Goal: Communication & Community: Answer question/provide support

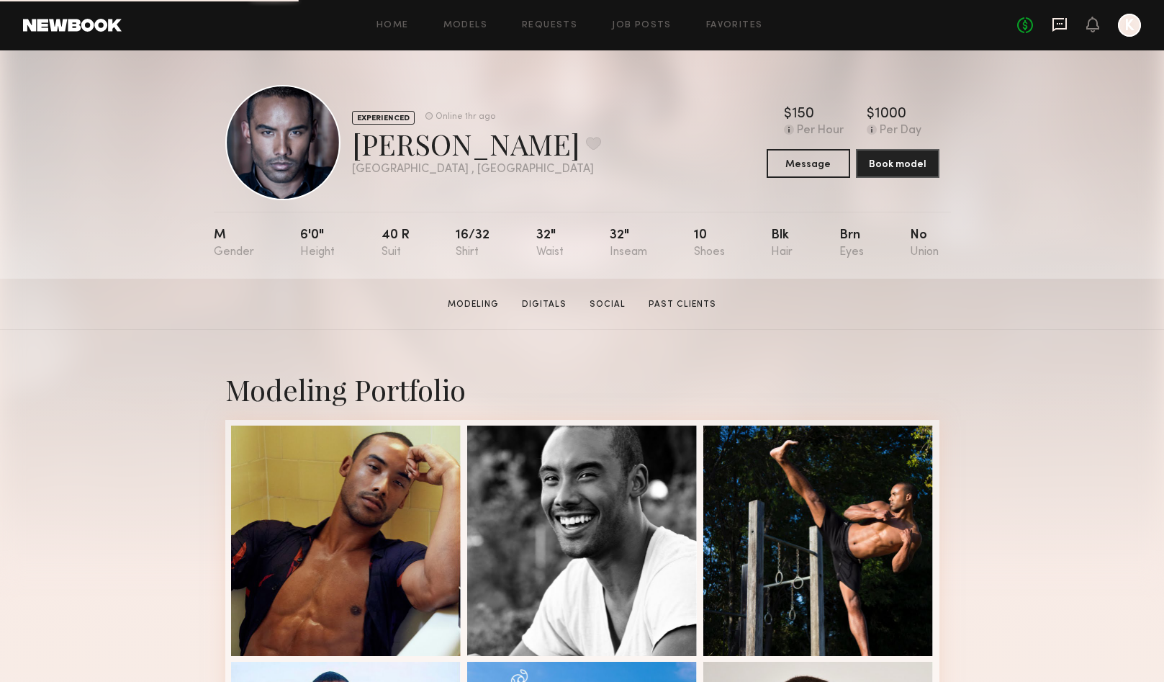
click at [1058, 26] on icon at bounding box center [1060, 25] width 16 height 16
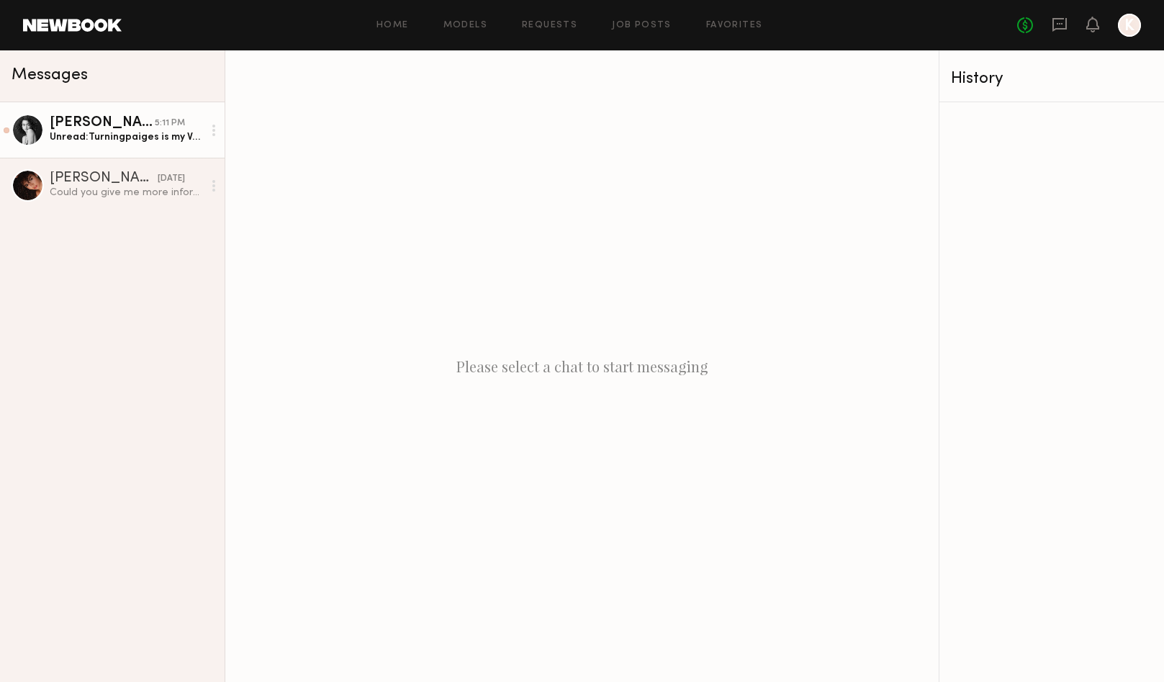
click at [151, 142] on div "Unread: Turningpaiges is my Venmo btw" at bounding box center [126, 137] width 153 height 14
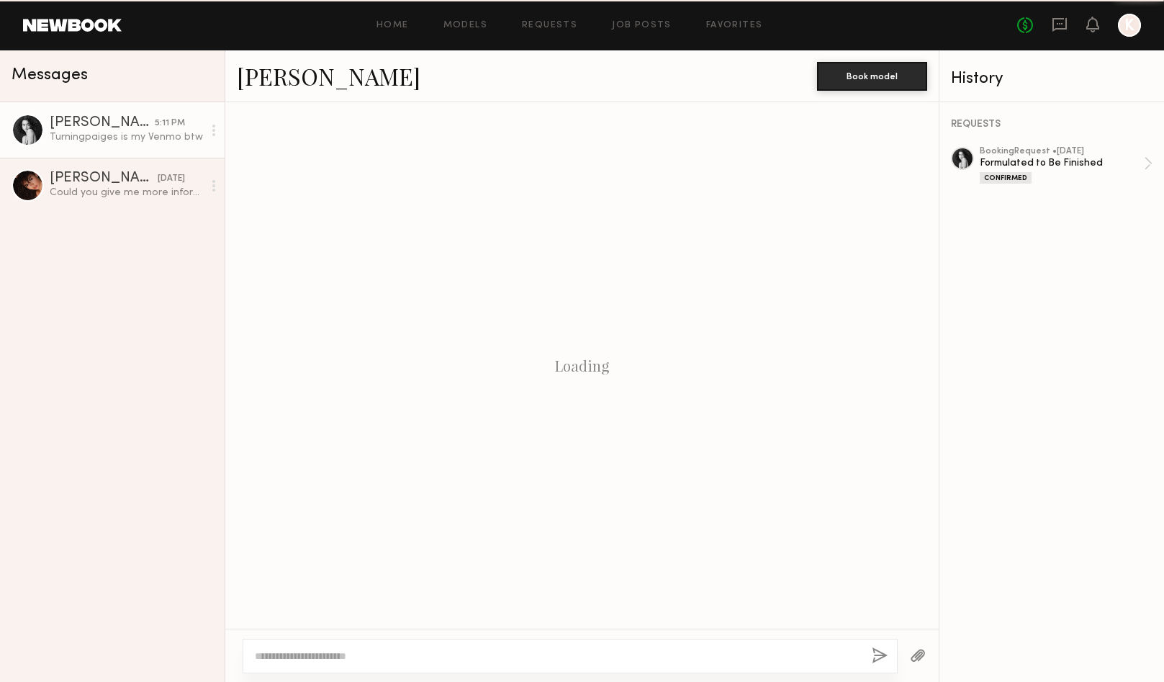
scroll to position [816, 0]
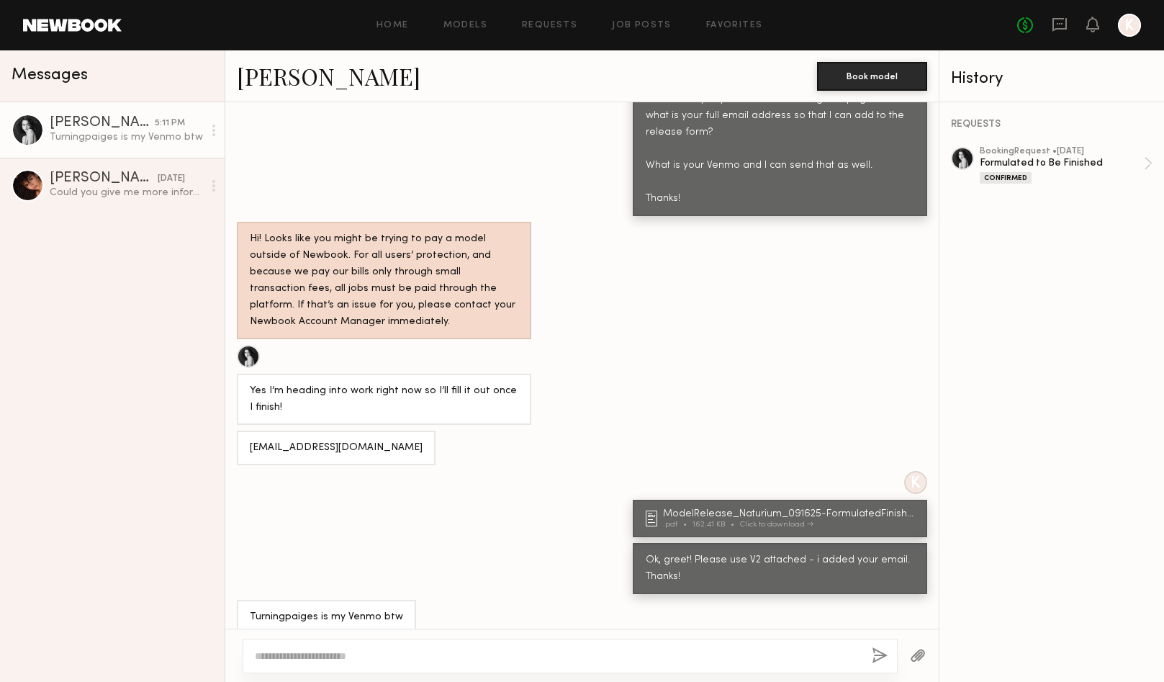
click at [415, 658] on textarea at bounding box center [558, 656] width 606 height 14
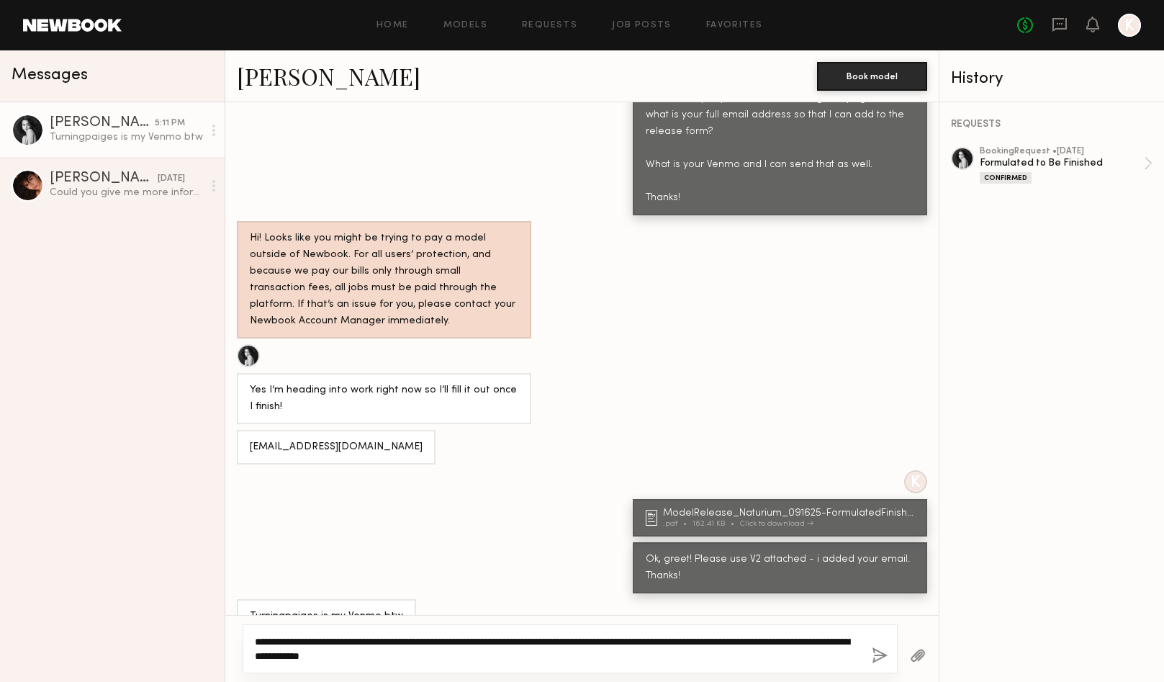
type textarea "**********"
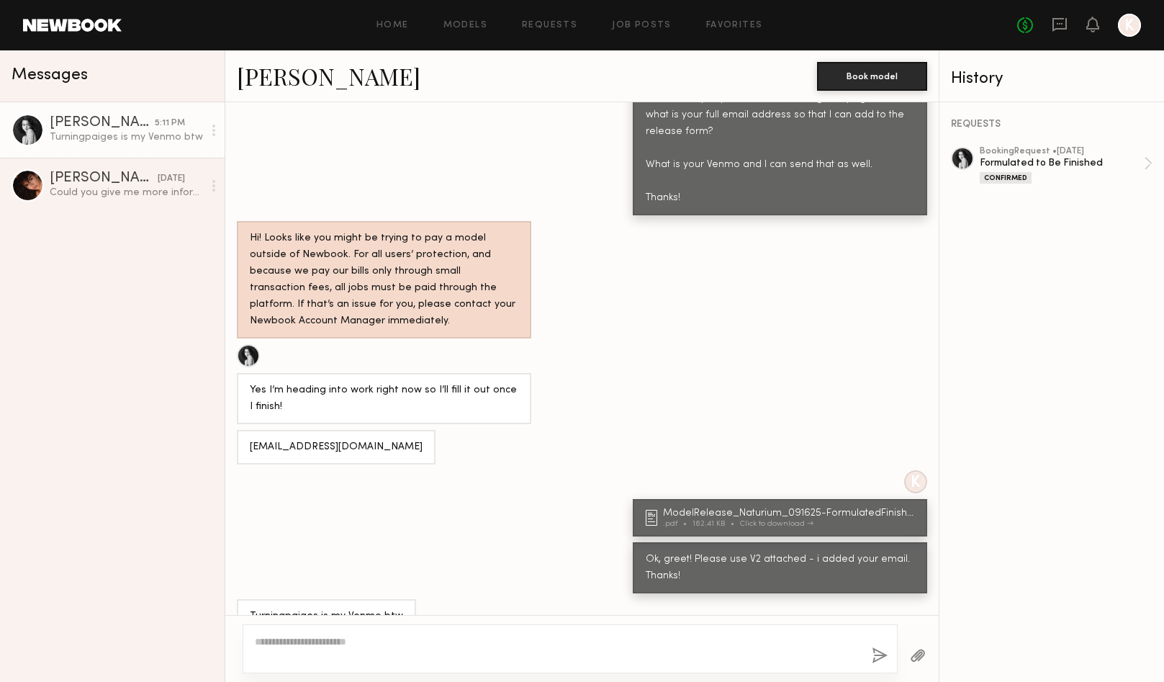
scroll to position [1044, 0]
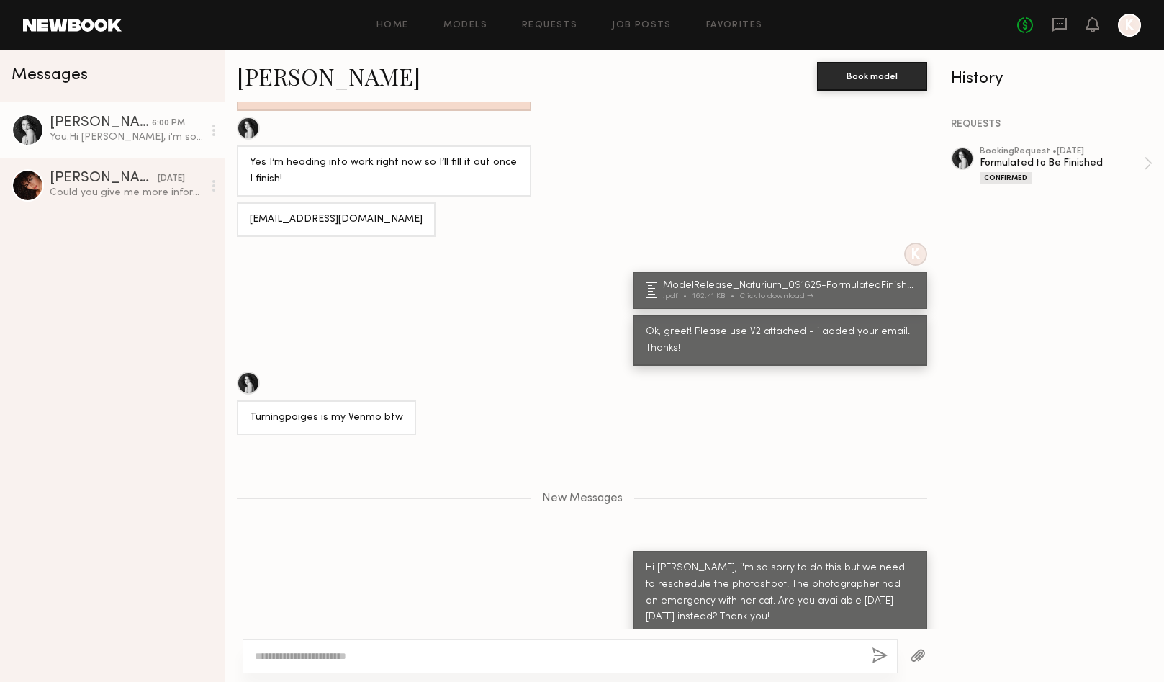
click at [636, 472] on div "New Messages" at bounding box center [582, 496] width 714 height 110
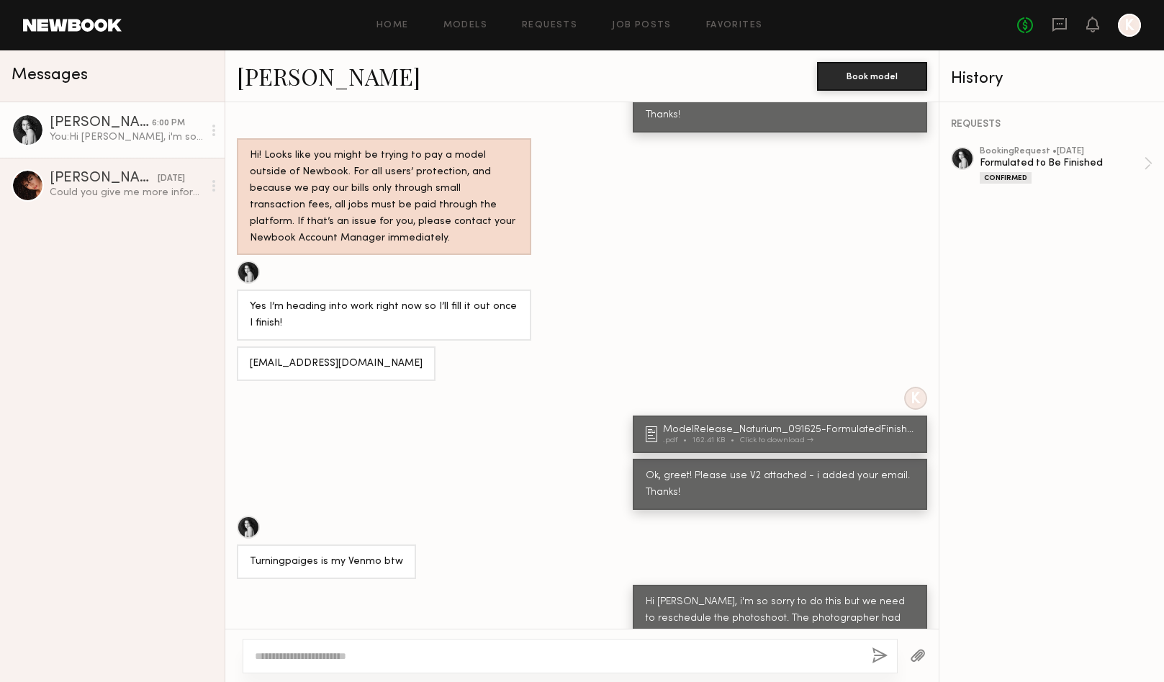
scroll to position [4391, 0]
click at [544, 659] on textarea at bounding box center [558, 656] width 606 height 14
type textarea "**********"
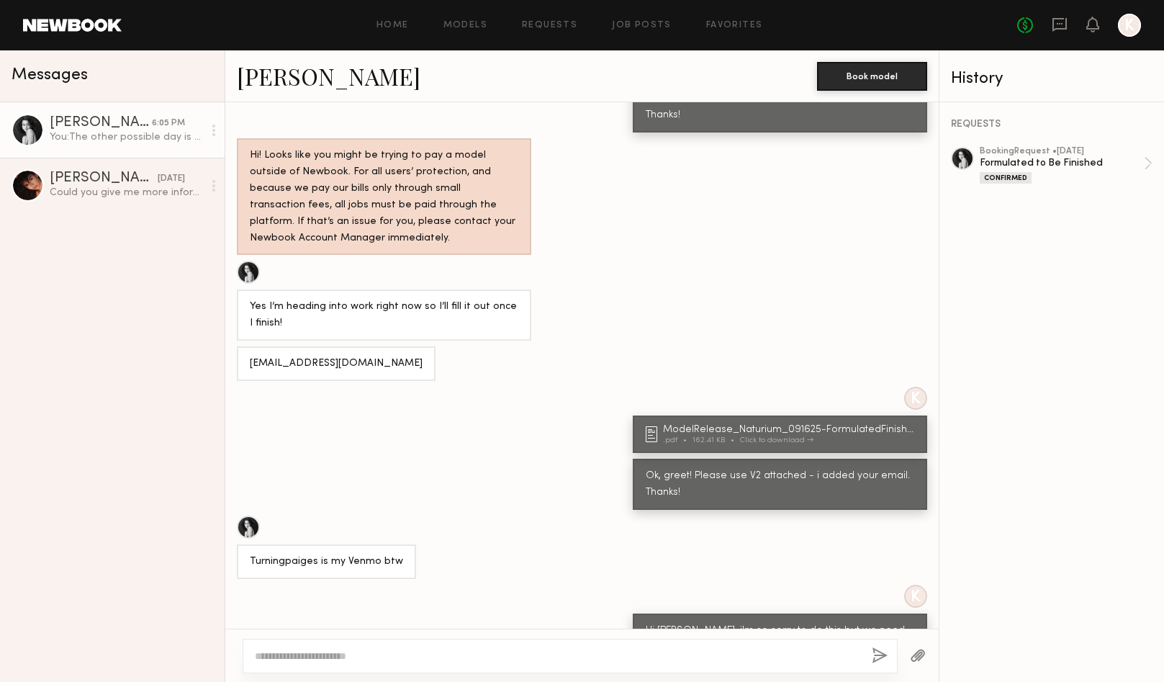
scroll to position [4586, 0]
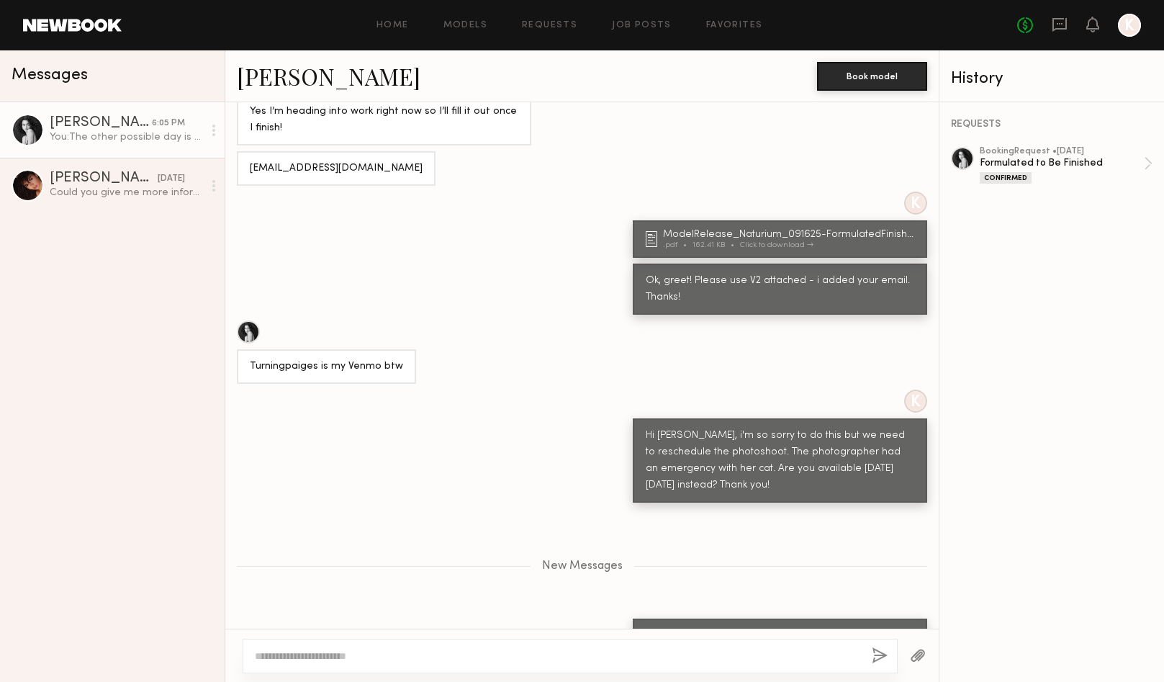
click at [505, 560] on div "New Messages" at bounding box center [582, 563] width 714 height 110
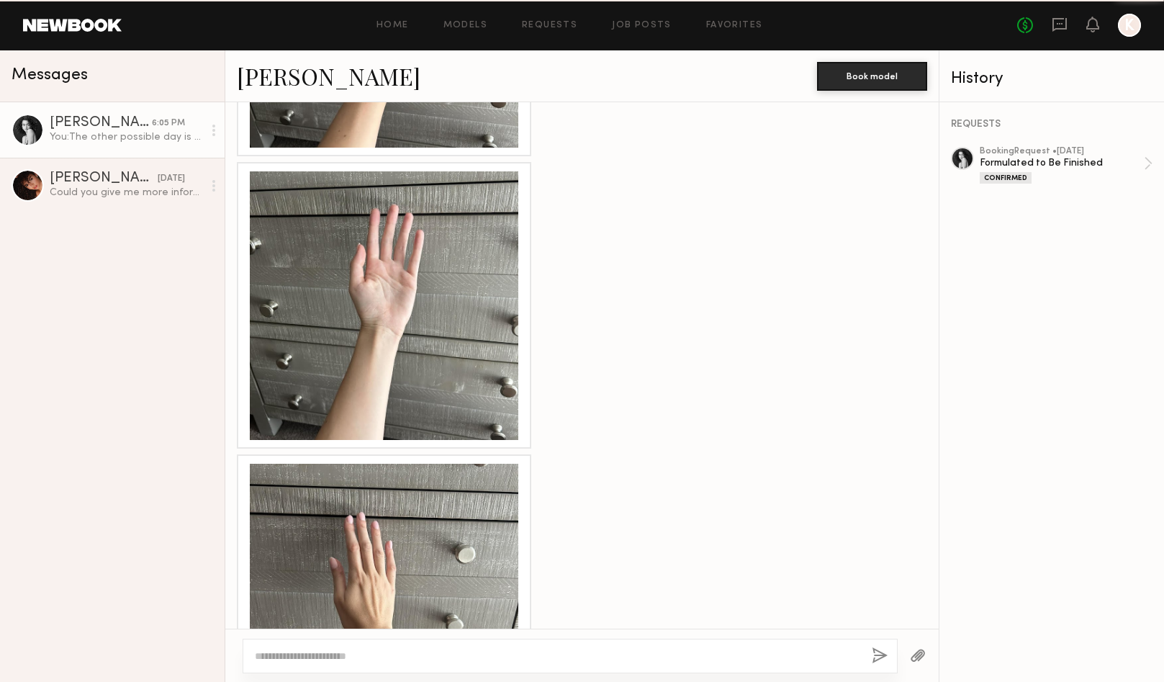
scroll to position [4476, 0]
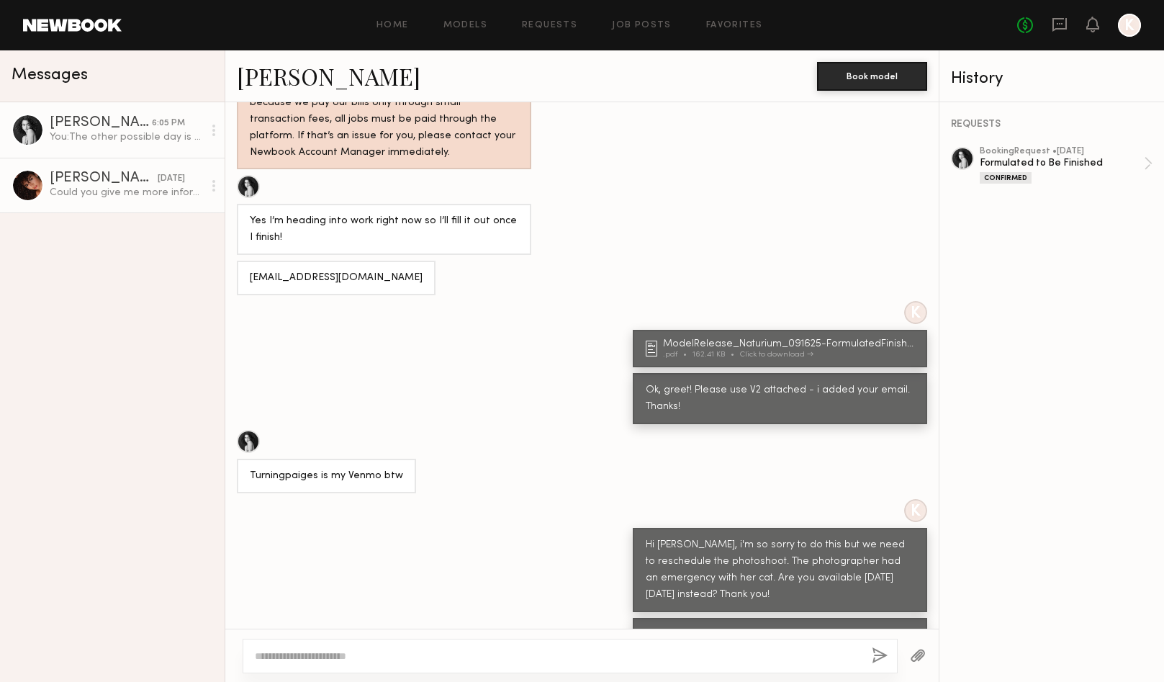
click at [130, 184] on div "[PERSON_NAME]" at bounding box center [104, 178] width 108 height 14
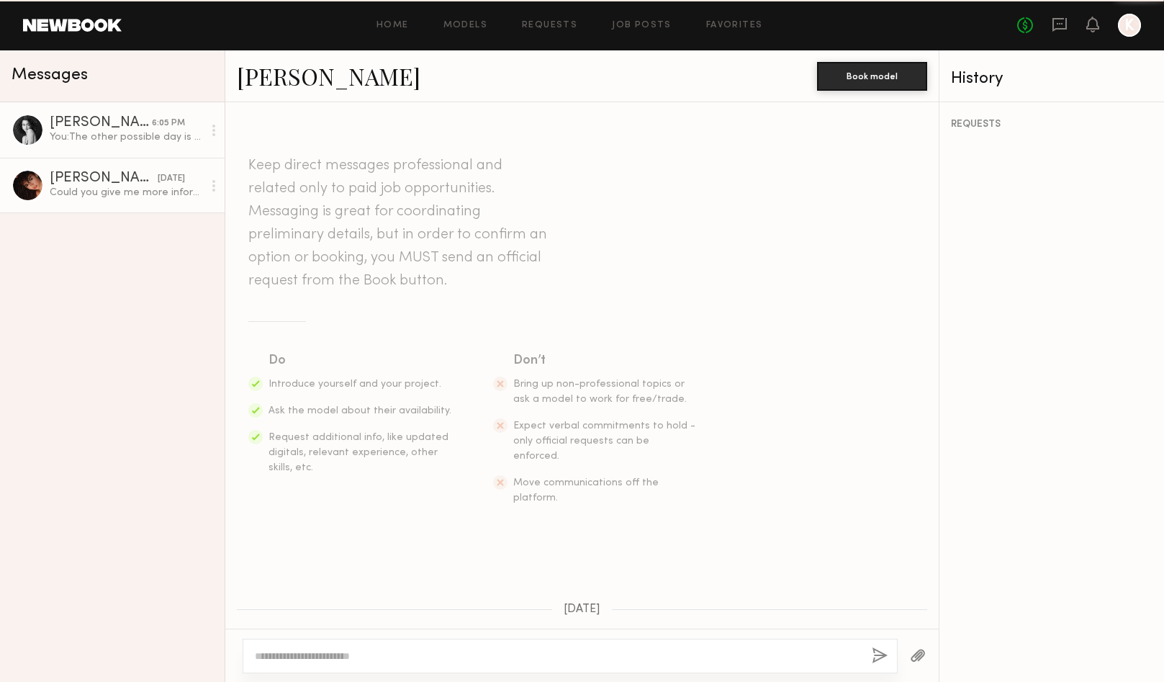
scroll to position [480, 0]
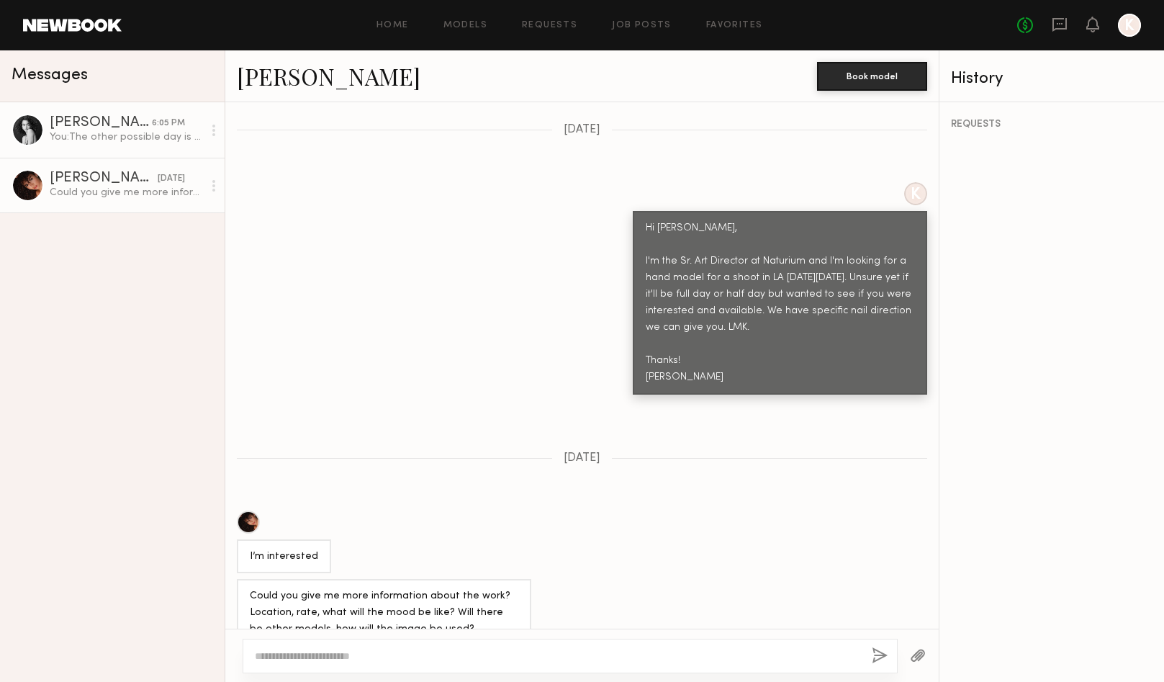
click at [120, 134] on div "You: The other possible day is [DATE]. Can you let me know your availability fo…" at bounding box center [126, 137] width 153 height 14
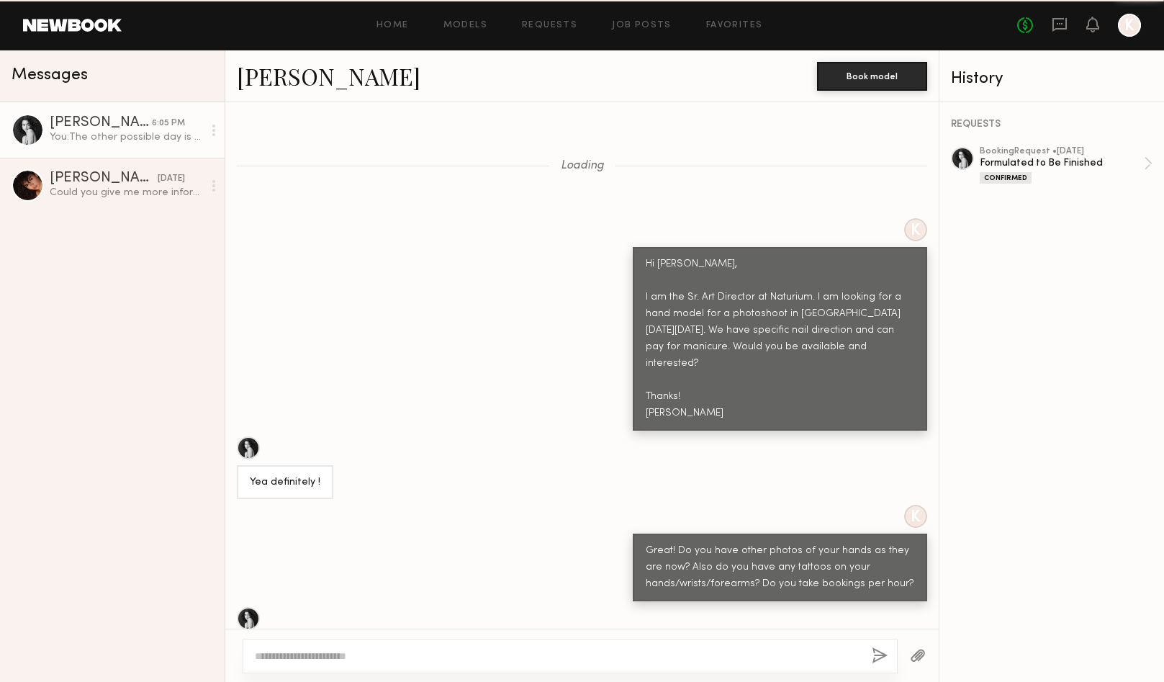
scroll to position [4476, 0]
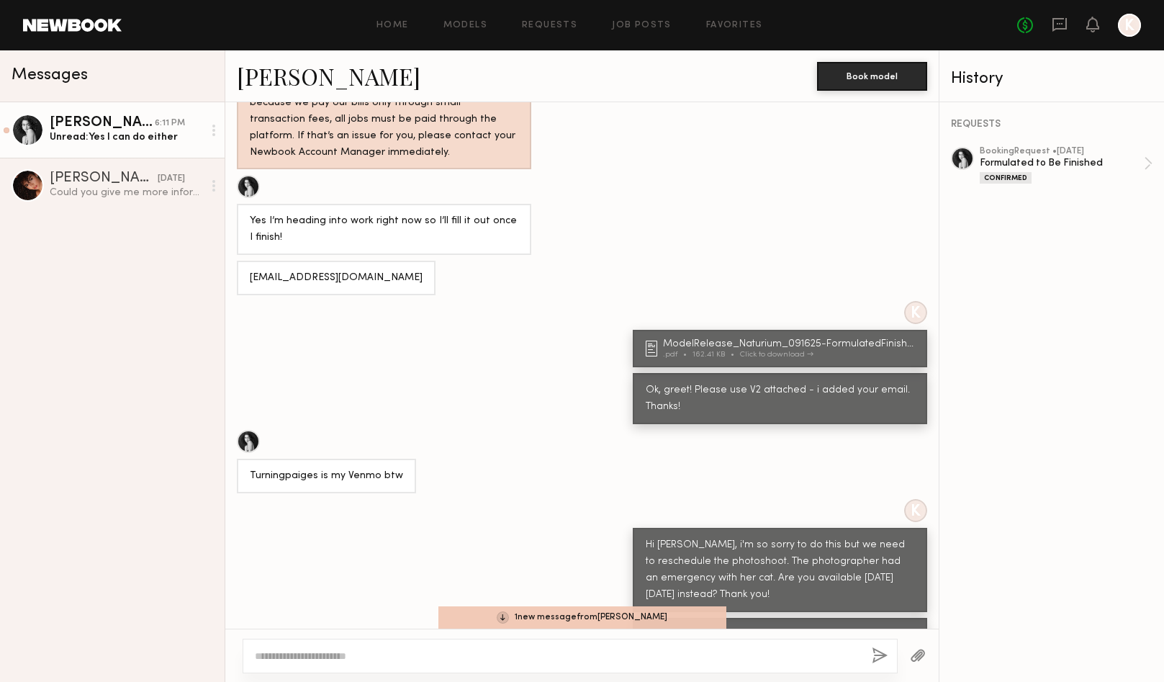
click at [533, 614] on div "1 new message from [PERSON_NAME]" at bounding box center [583, 617] width 288 height 22
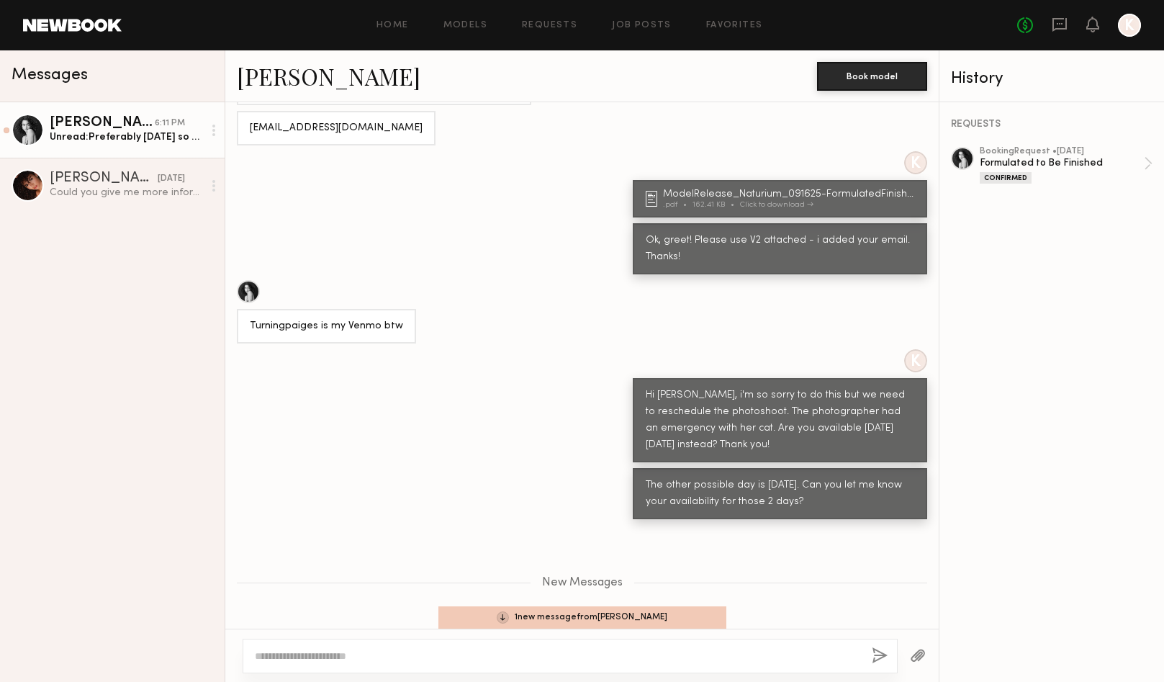
click at [470, 649] on textarea at bounding box center [558, 656] width 606 height 14
click at [581, 611] on div "1 new message from [PERSON_NAME]" at bounding box center [583, 617] width 288 height 22
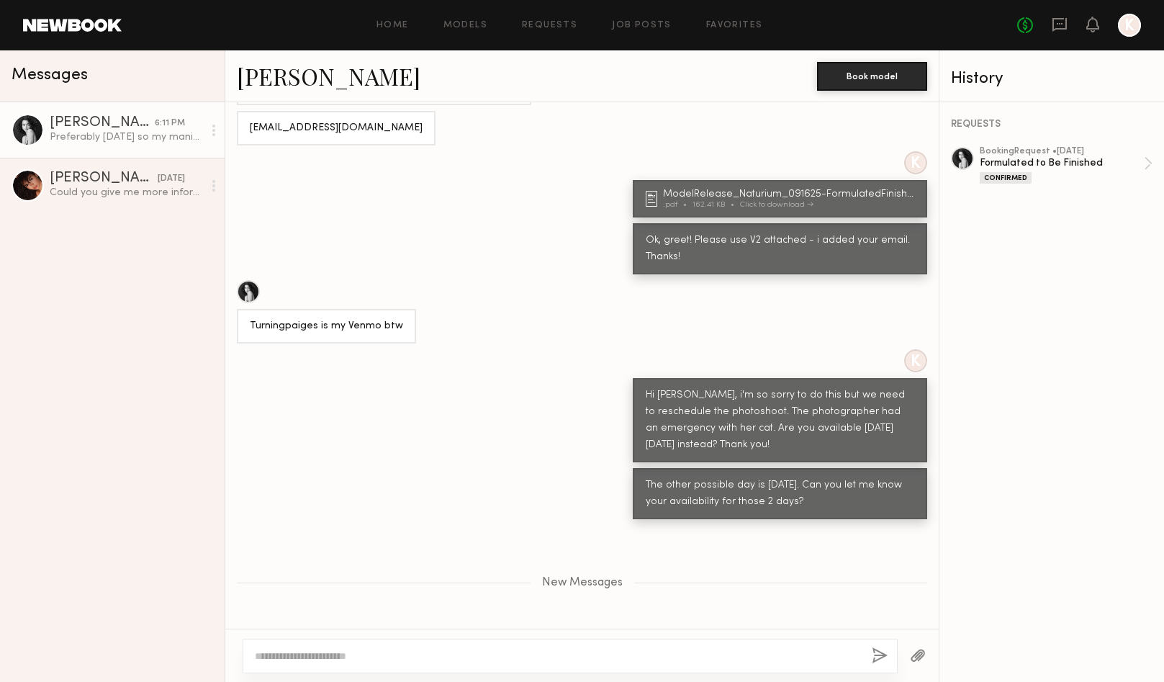
scroll to position [4695, 0]
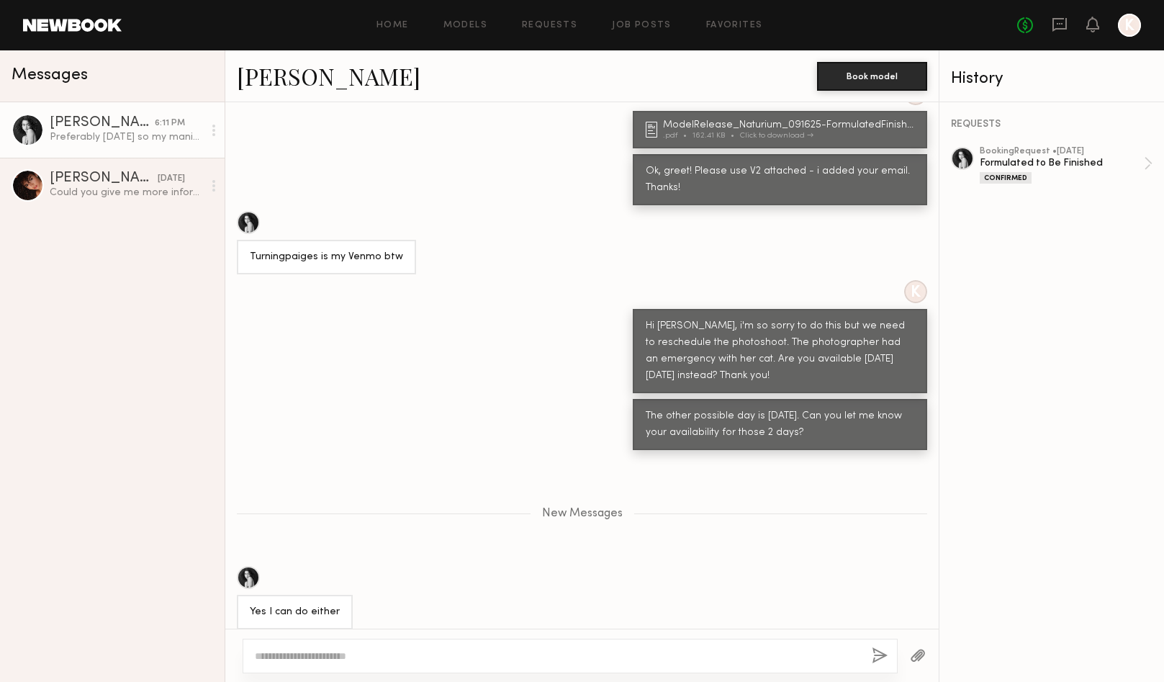
click at [521, 656] on textarea at bounding box center [558, 656] width 606 height 14
click at [515, 656] on textarea at bounding box center [558, 656] width 606 height 14
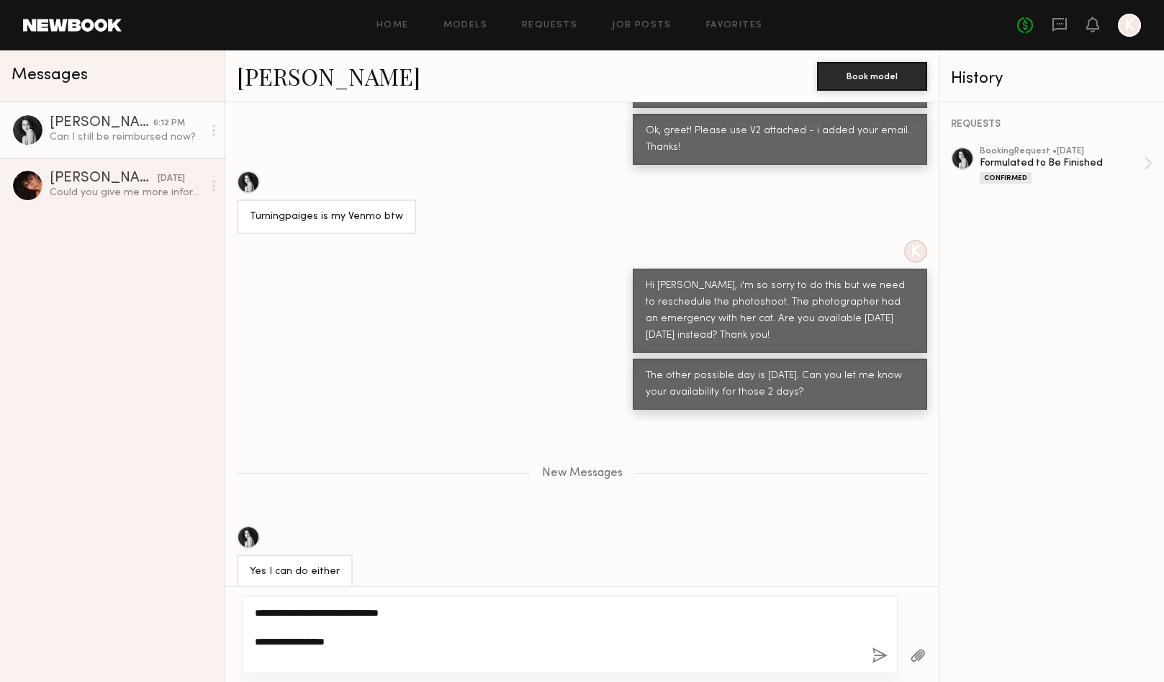
type textarea "**********"
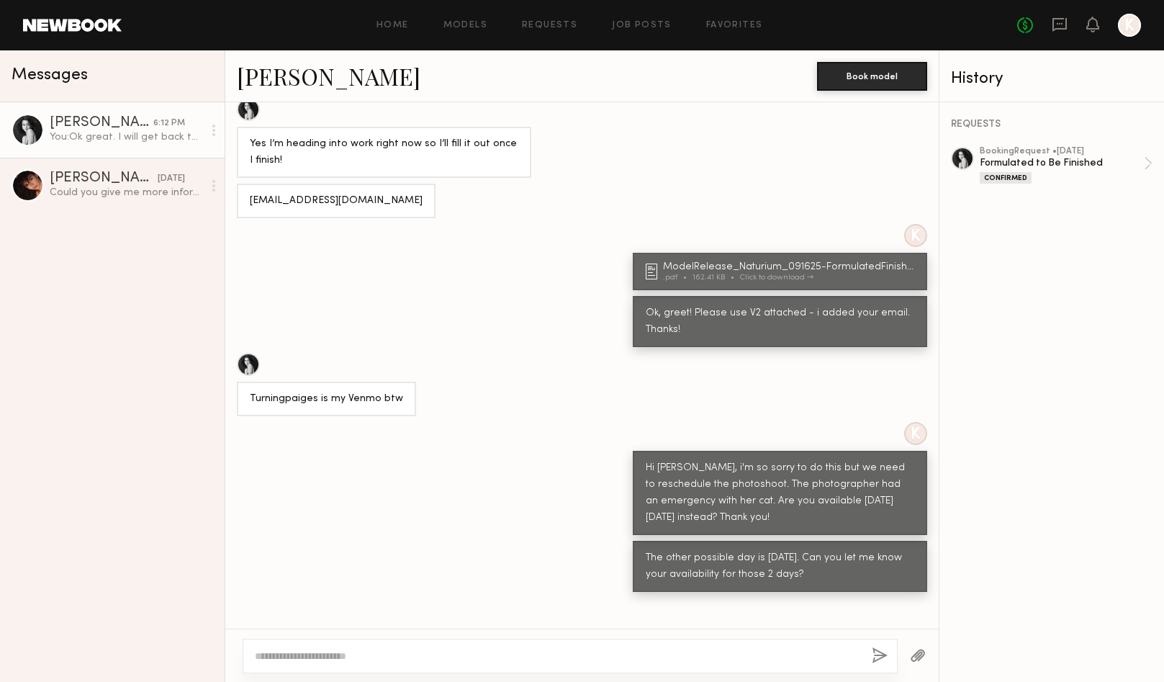
scroll to position [4809, 0]
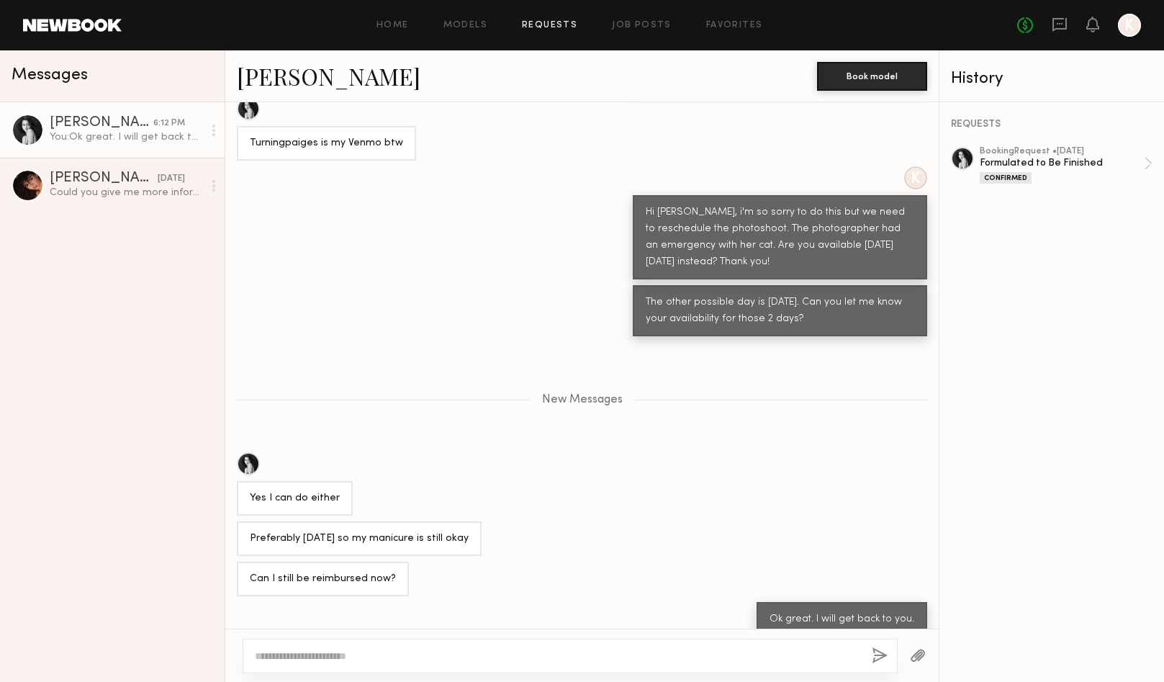
click at [575, 28] on link "Requests" at bounding box center [549, 25] width 55 height 9
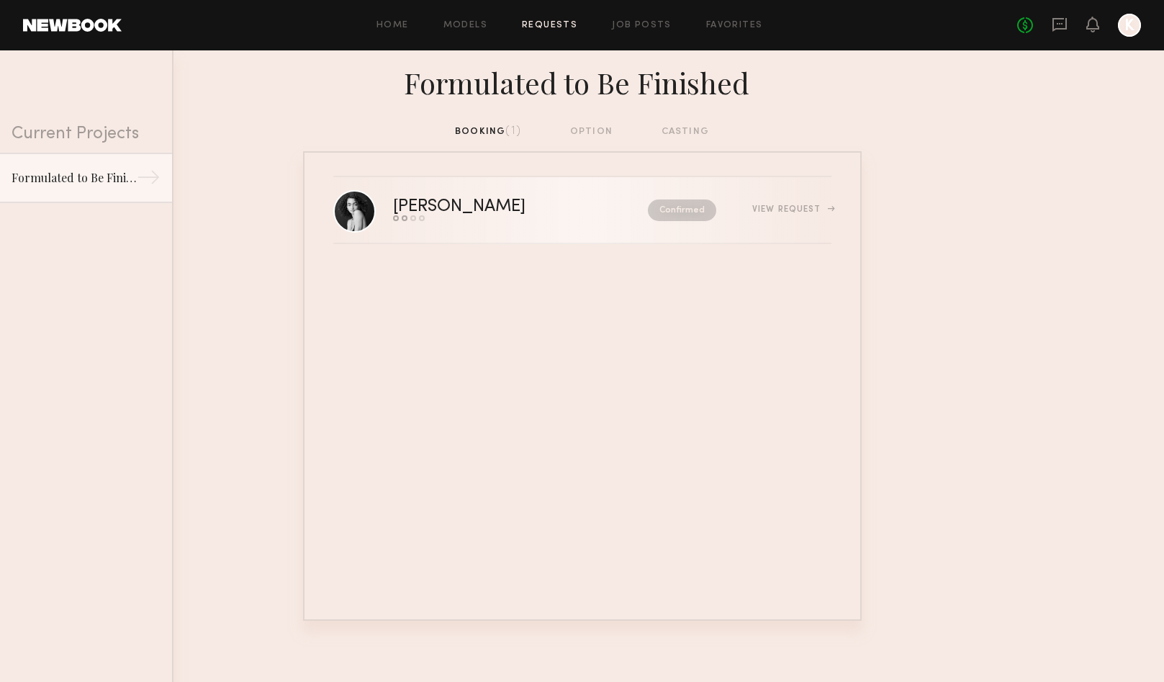
click at [799, 219] on div "[PERSON_NAME] Send request Model response Review hours worked Pay model Confirm…" at bounding box center [612, 210] width 439 height 22
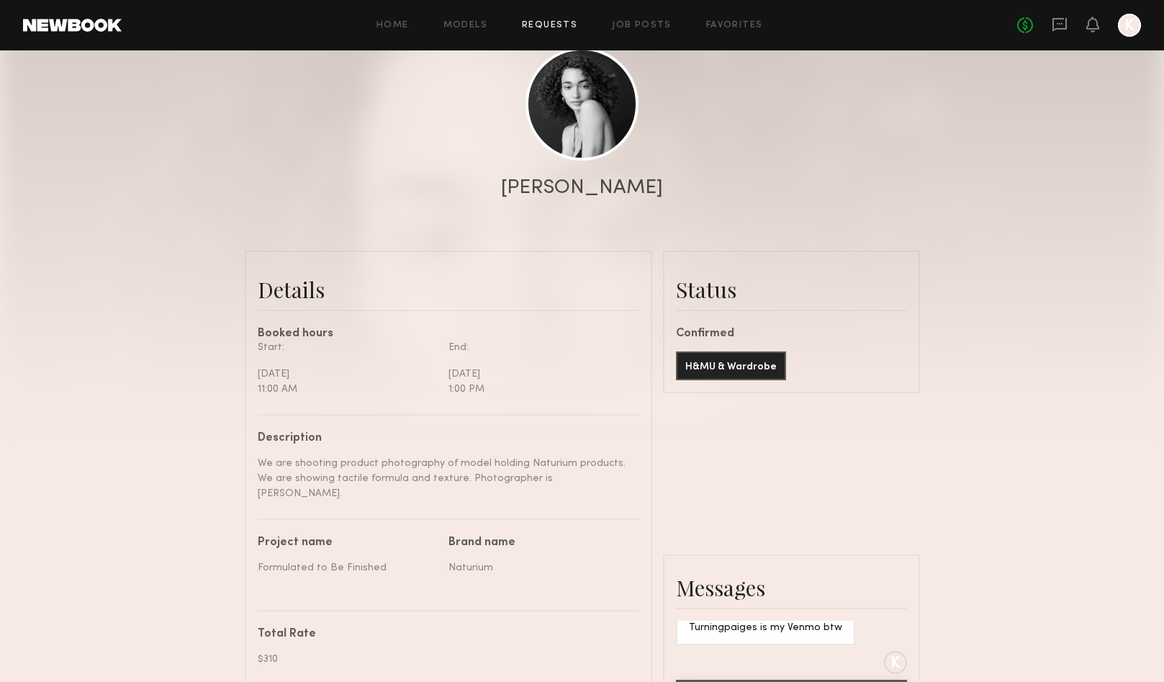
scroll to position [171, 0]
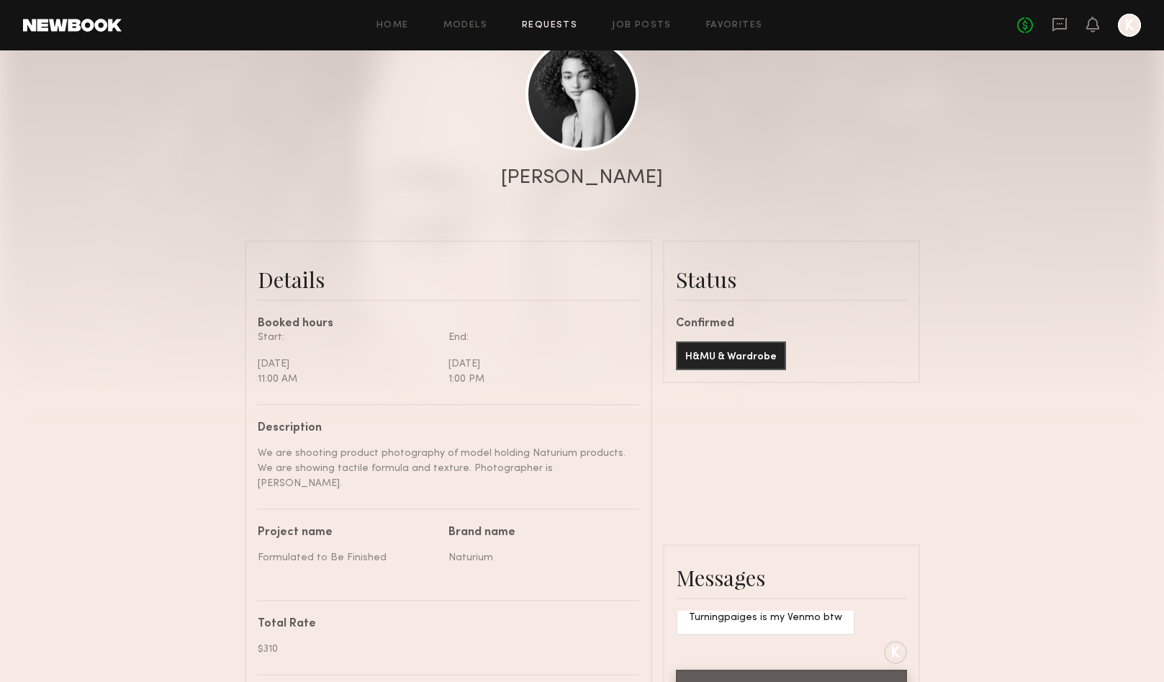
click at [323, 374] on div "11:00 AM" at bounding box center [348, 379] width 180 height 15
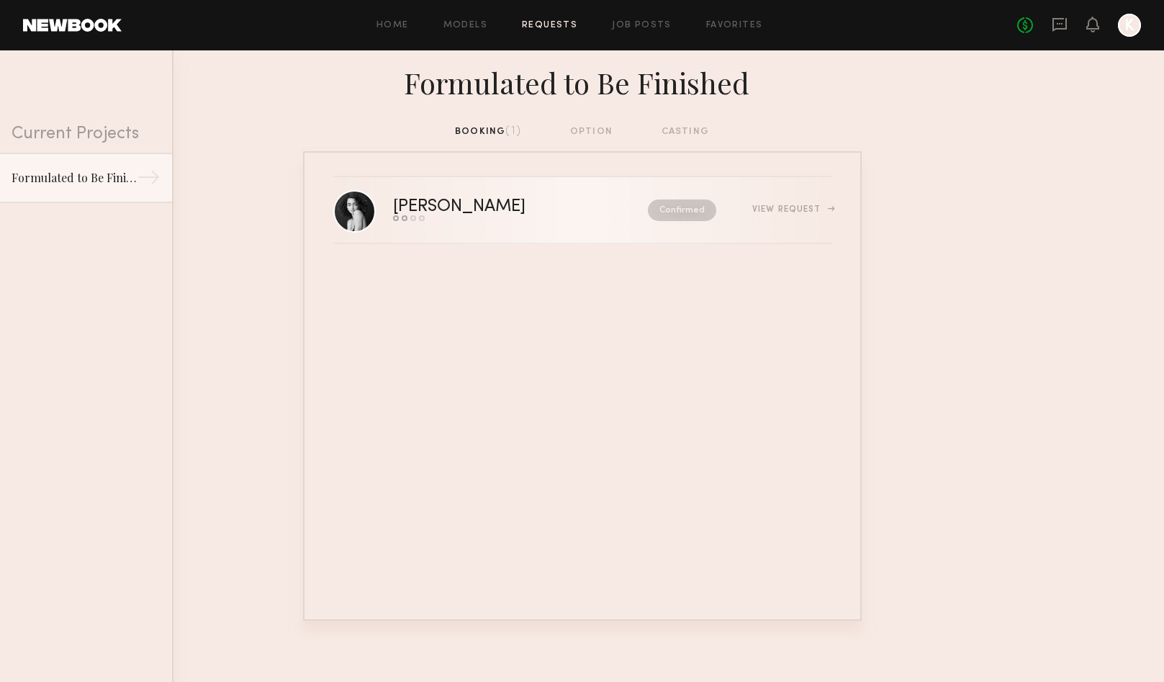
click at [454, 203] on div "Paige F." at bounding box center [490, 207] width 194 height 17
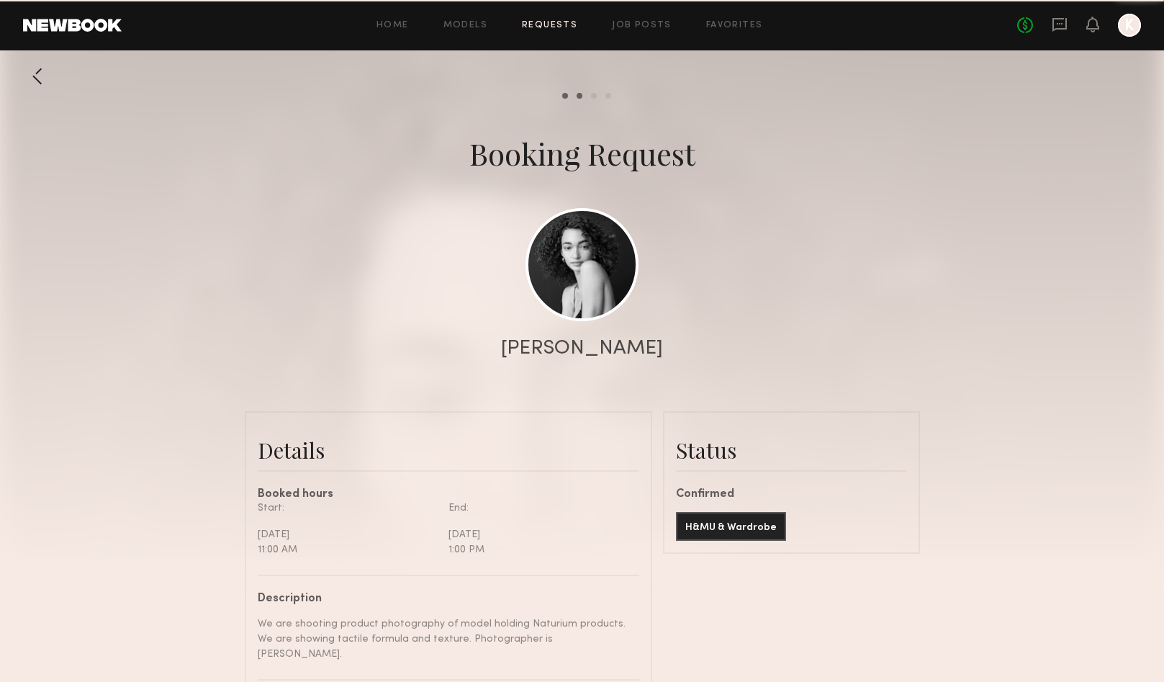
scroll to position [4614, 0]
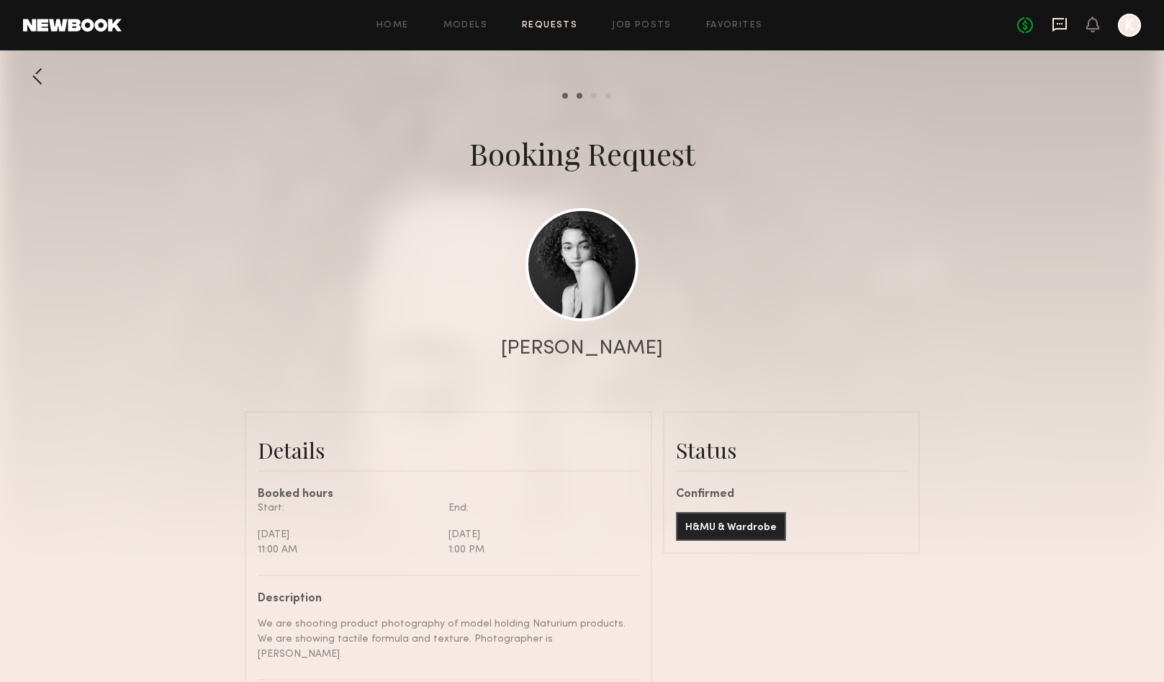
click at [1063, 28] on icon at bounding box center [1060, 25] width 14 height 14
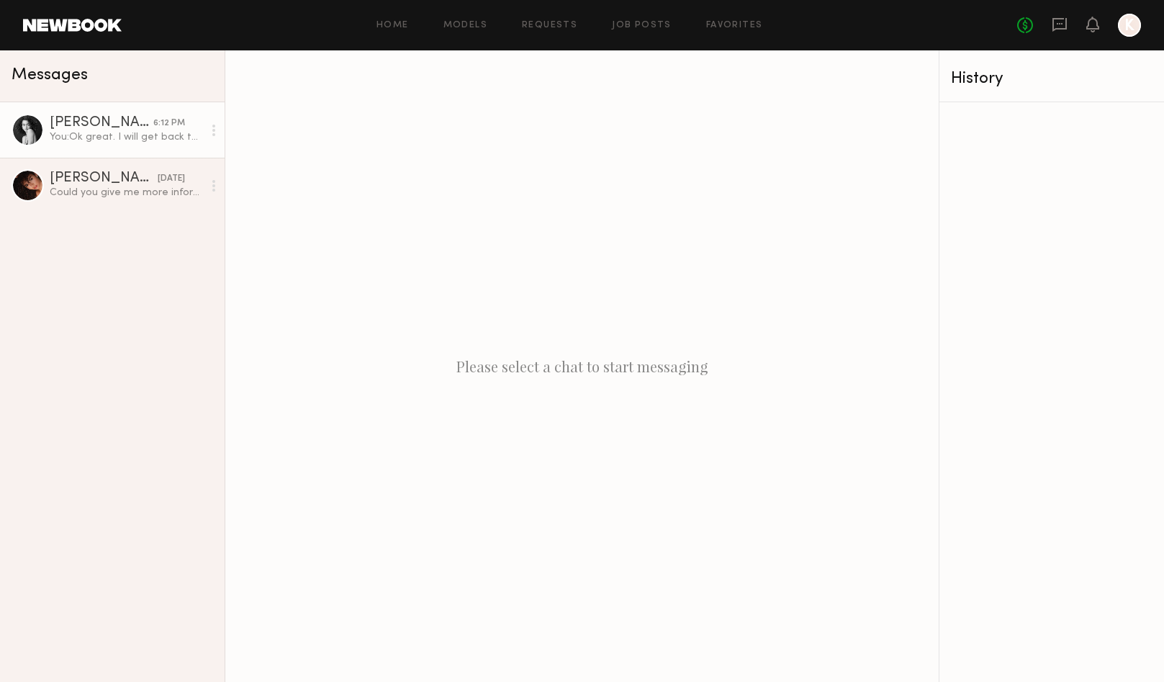
click at [84, 110] on link "Paige F. 6:12 PM You: Ok great. I will get back to you. Yes! I'll send now" at bounding box center [112, 129] width 225 height 55
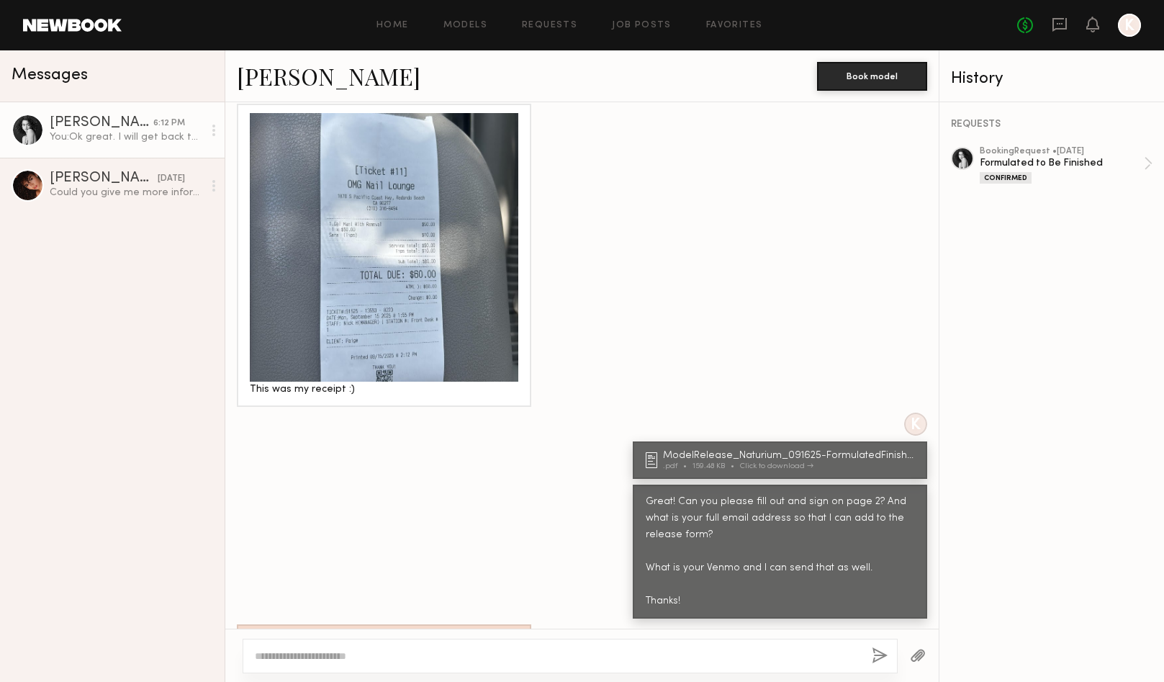
scroll to position [3749, 0]
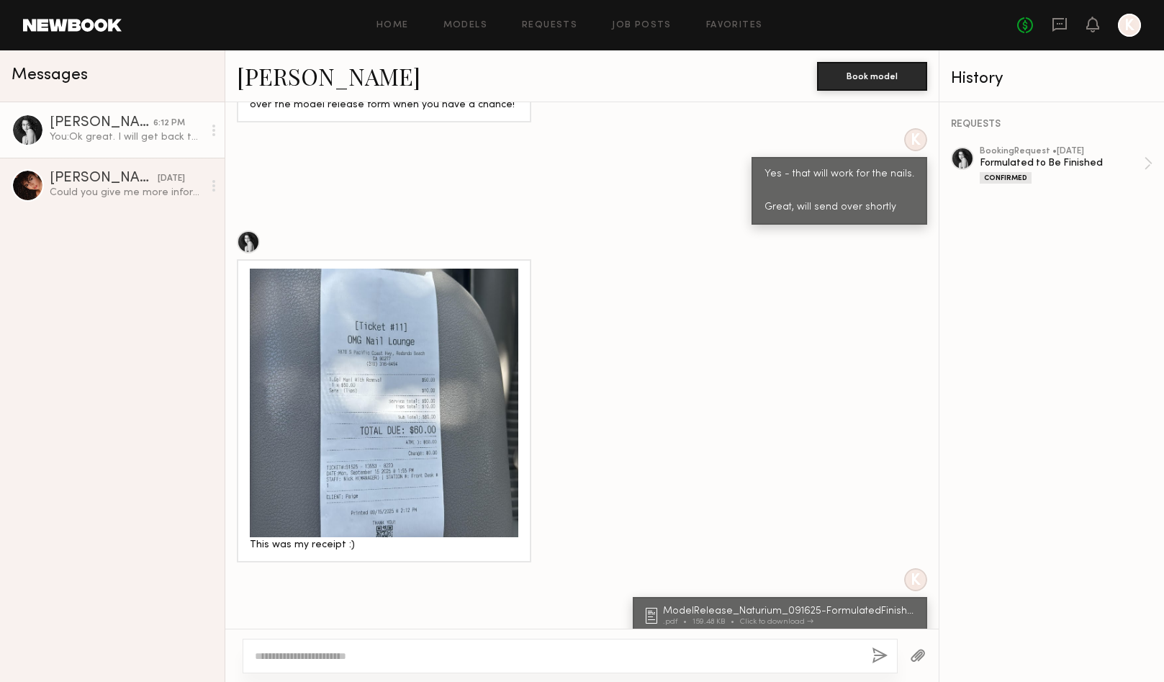
click at [430, 377] on div at bounding box center [384, 403] width 269 height 269
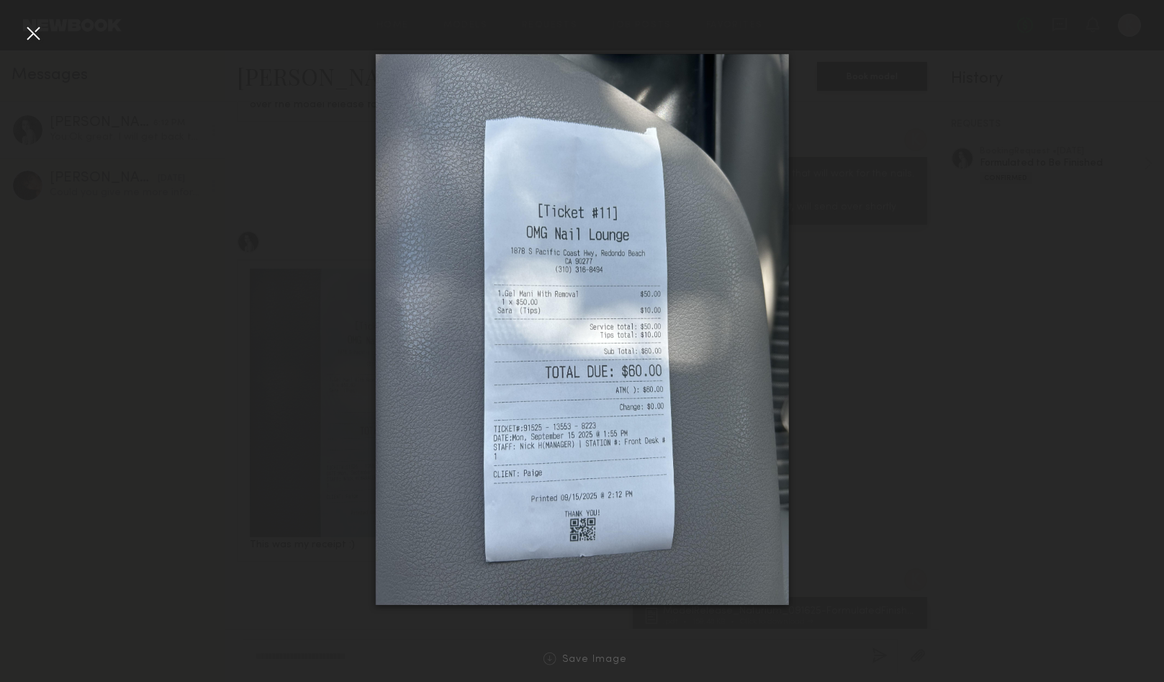
click at [989, 154] on div at bounding box center [582, 329] width 1164 height 613
click at [852, 233] on div at bounding box center [582, 329] width 1164 height 613
click at [34, 34] on div at bounding box center [33, 33] width 23 height 23
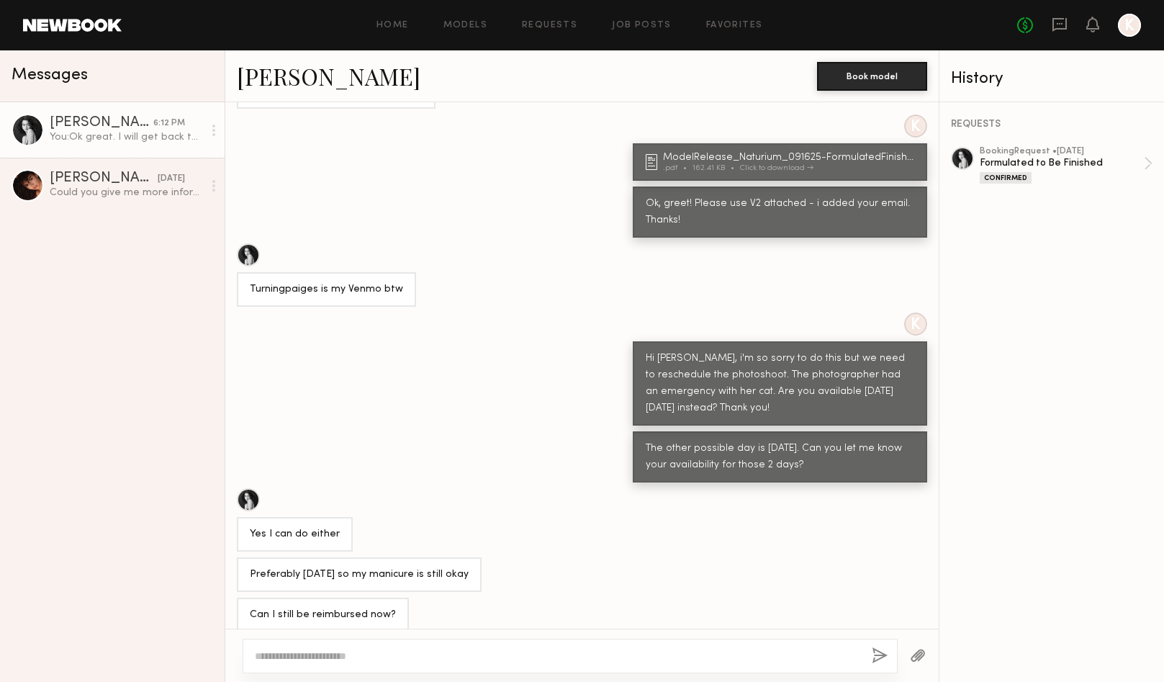
scroll to position [4700, 0]
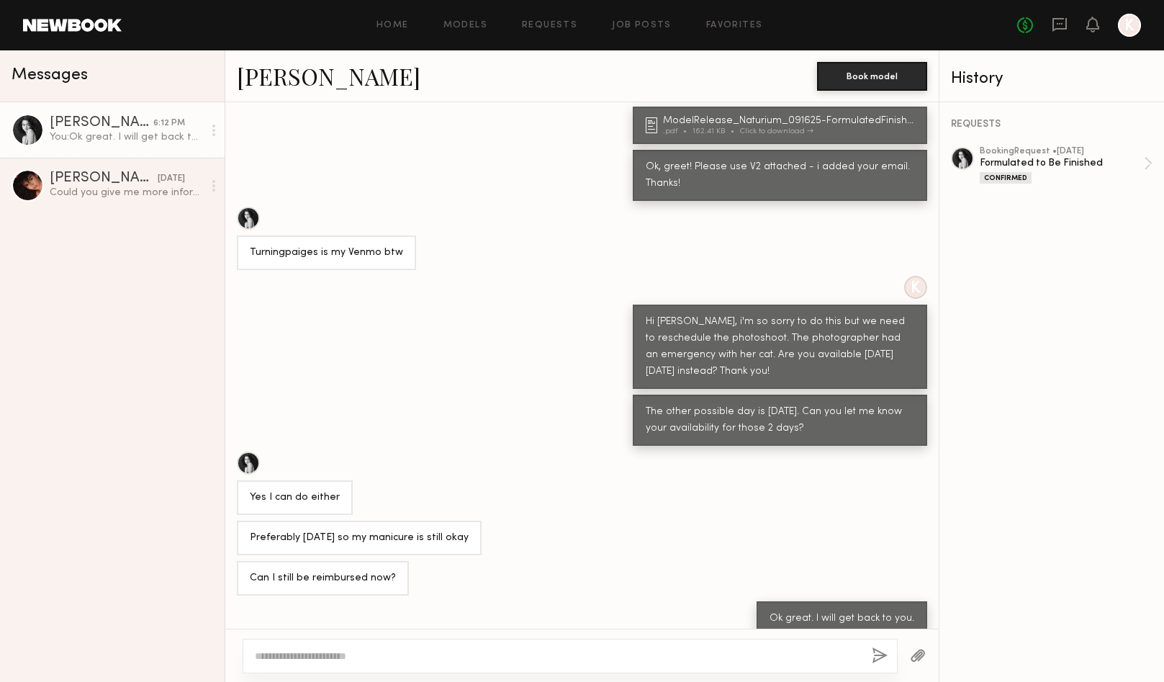
click at [312, 643] on div at bounding box center [570, 656] width 655 height 35
click at [312, 649] on textarea at bounding box center [558, 656] width 606 height 14
type textarea "*********"
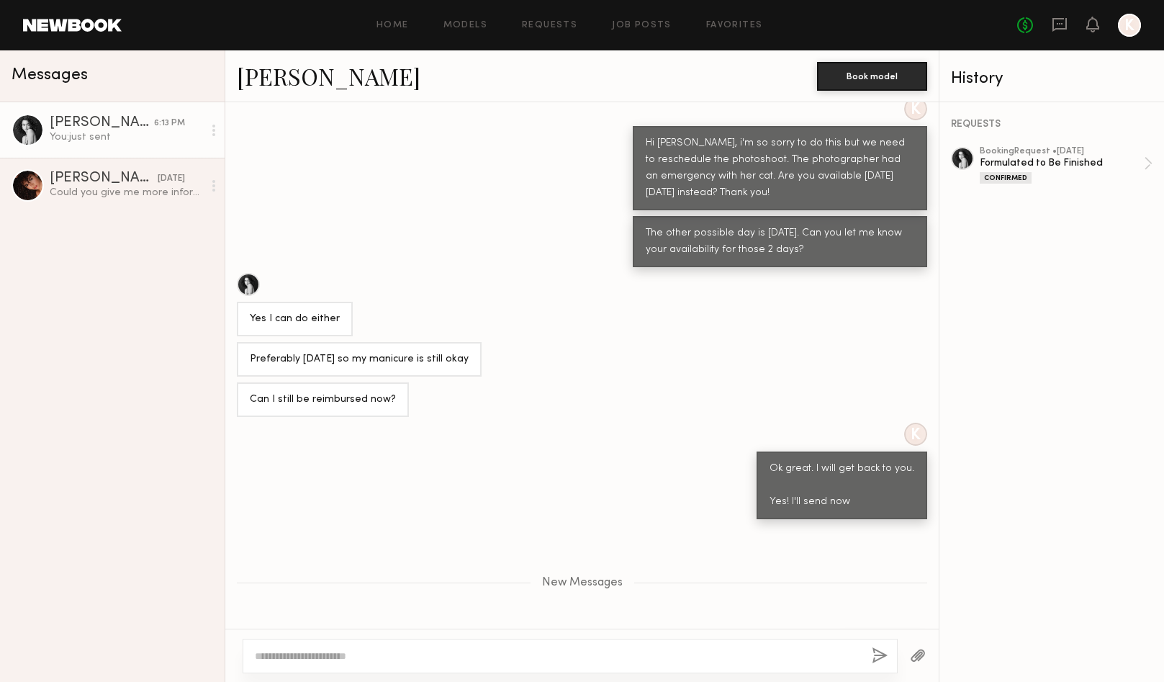
click at [724, 273] on div "Yes I can do either" at bounding box center [582, 304] width 714 height 63
click at [1127, 25] on div at bounding box center [1129, 25] width 23 height 23
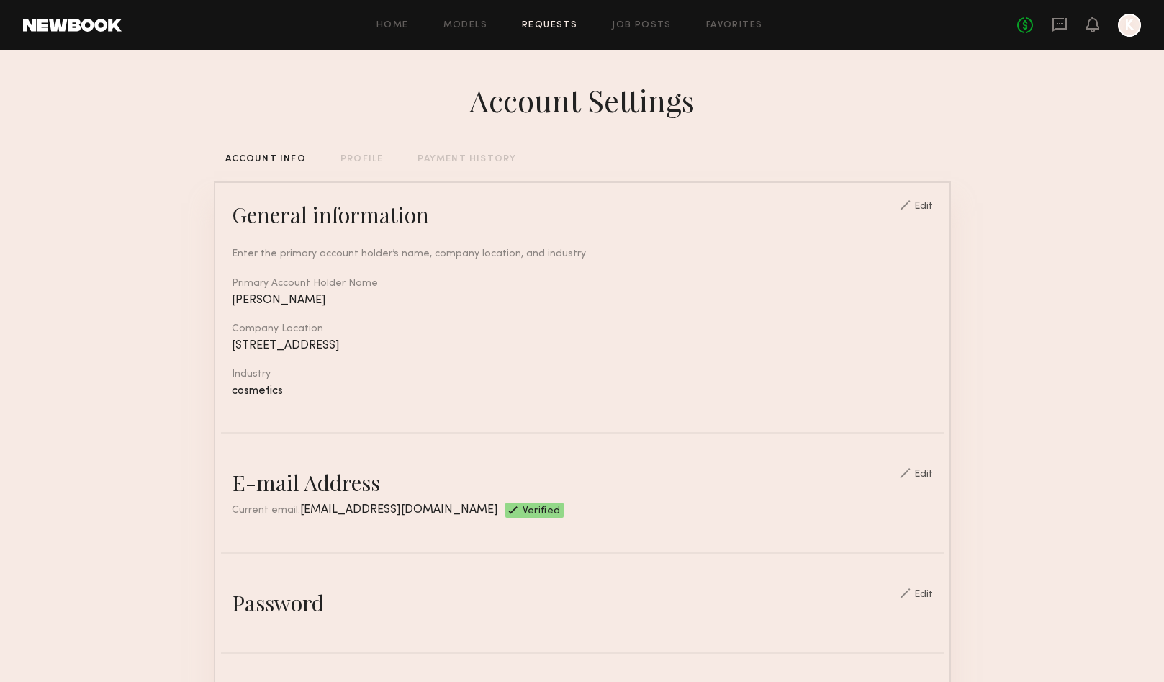
click at [557, 24] on link "Requests" at bounding box center [549, 25] width 55 height 9
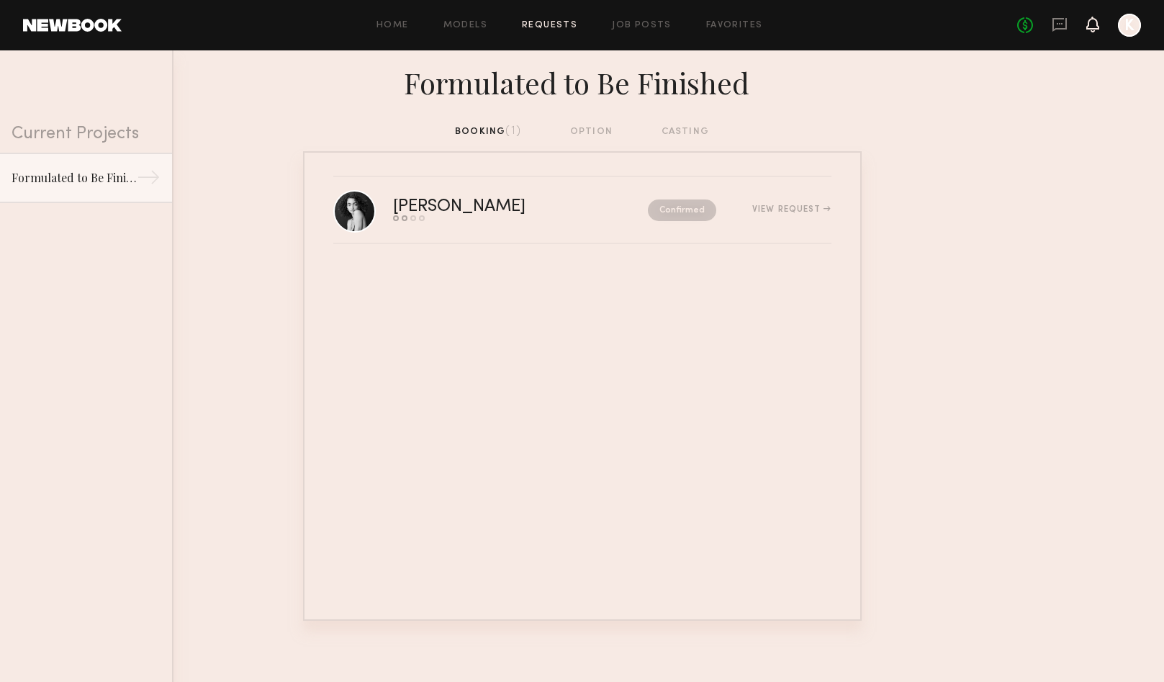
click at [1093, 23] on icon at bounding box center [1093, 24] width 12 height 10
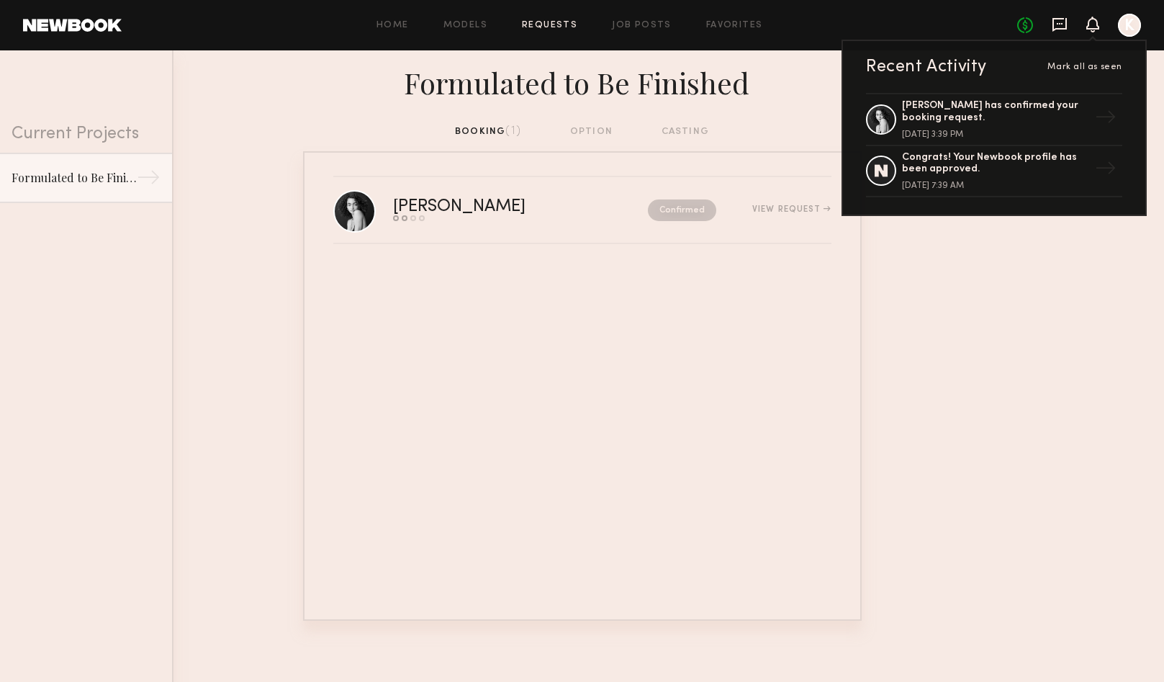
click at [1054, 27] on icon at bounding box center [1060, 25] width 14 height 14
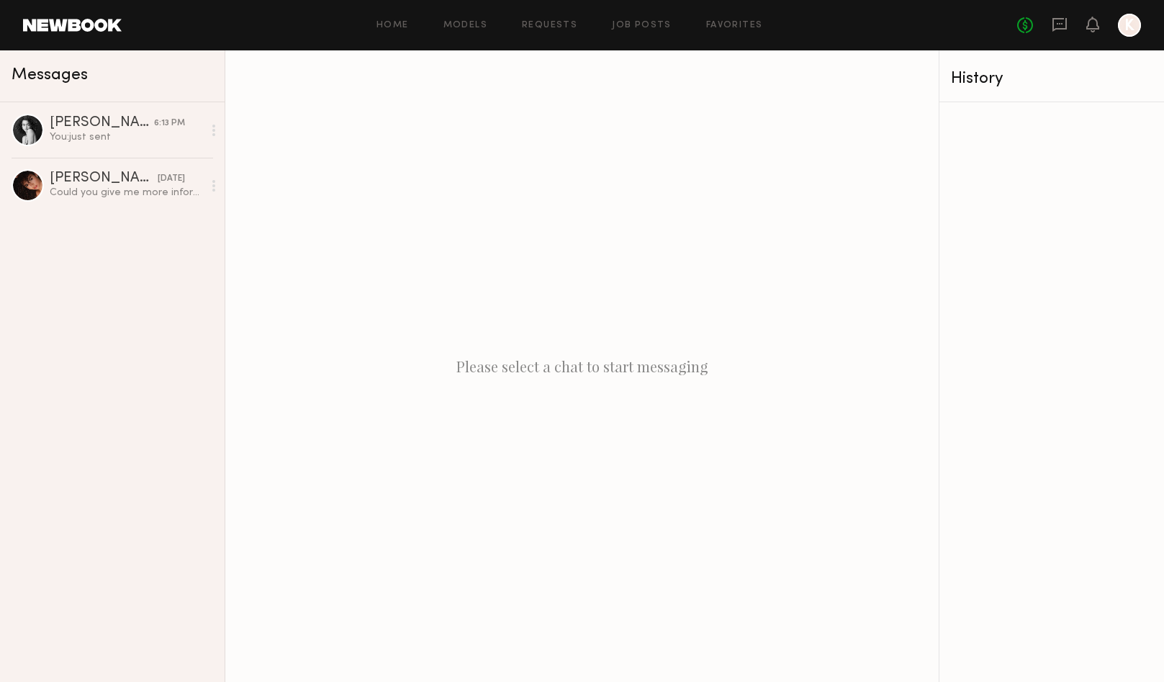
click at [73, 37] on header "Home Models Requests Job Posts Favorites Sign Out No fees up to $5,000 K" at bounding box center [582, 25] width 1164 height 50
click at [81, 27] on link at bounding box center [72, 25] width 99 height 13
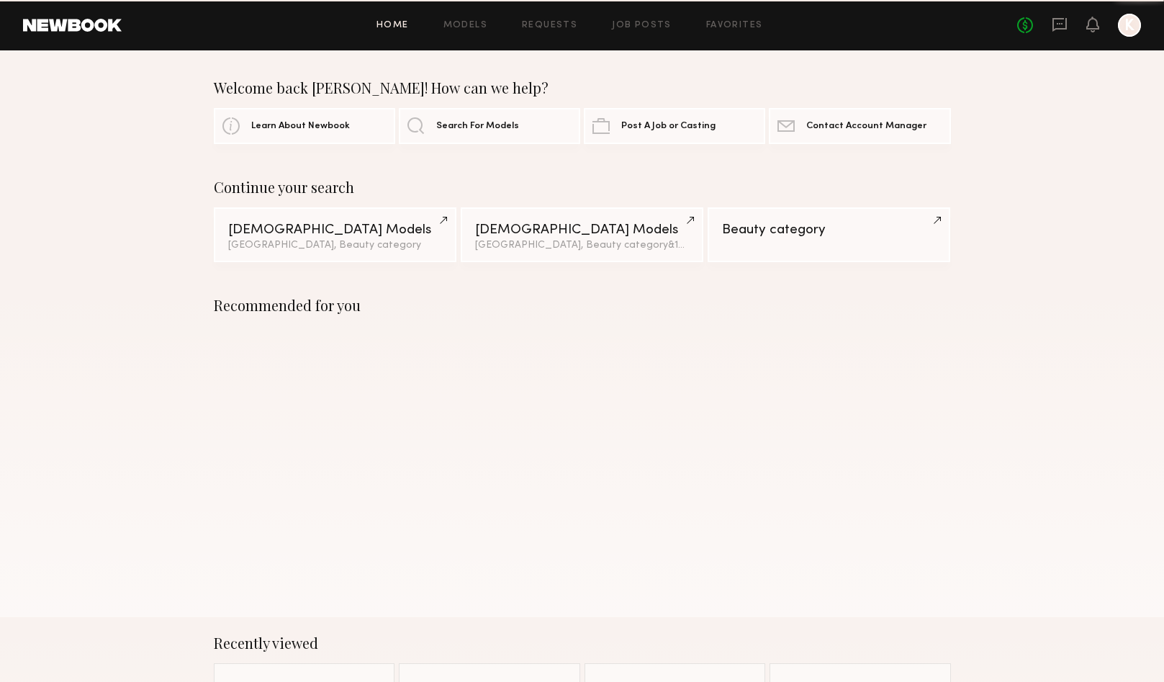
click at [172, 295] on div "Recommended for you" at bounding box center [582, 448] width 1164 height 338
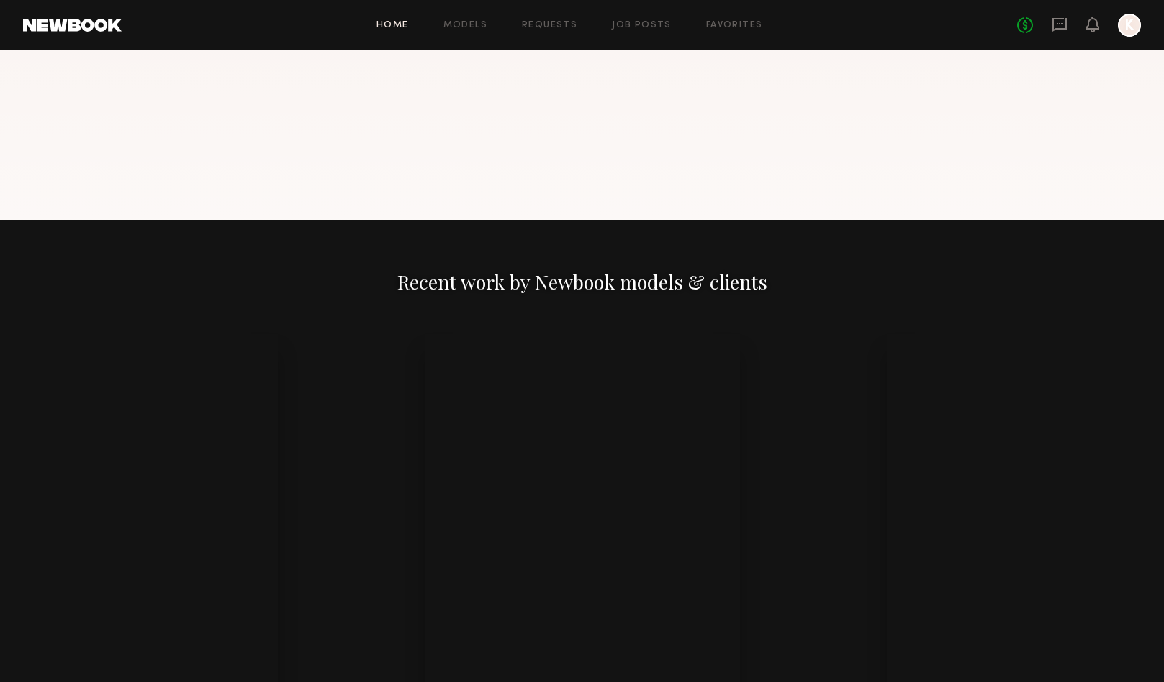
scroll to position [1939, 0]
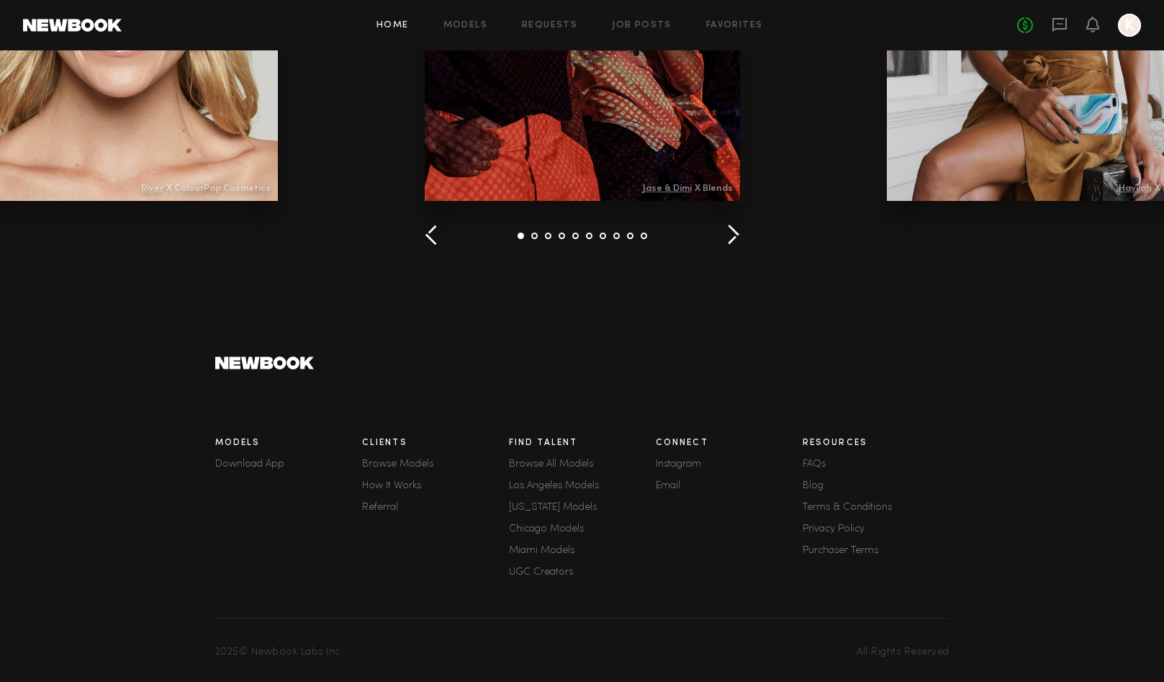
click at [812, 461] on link "FAQs" at bounding box center [876, 464] width 147 height 10
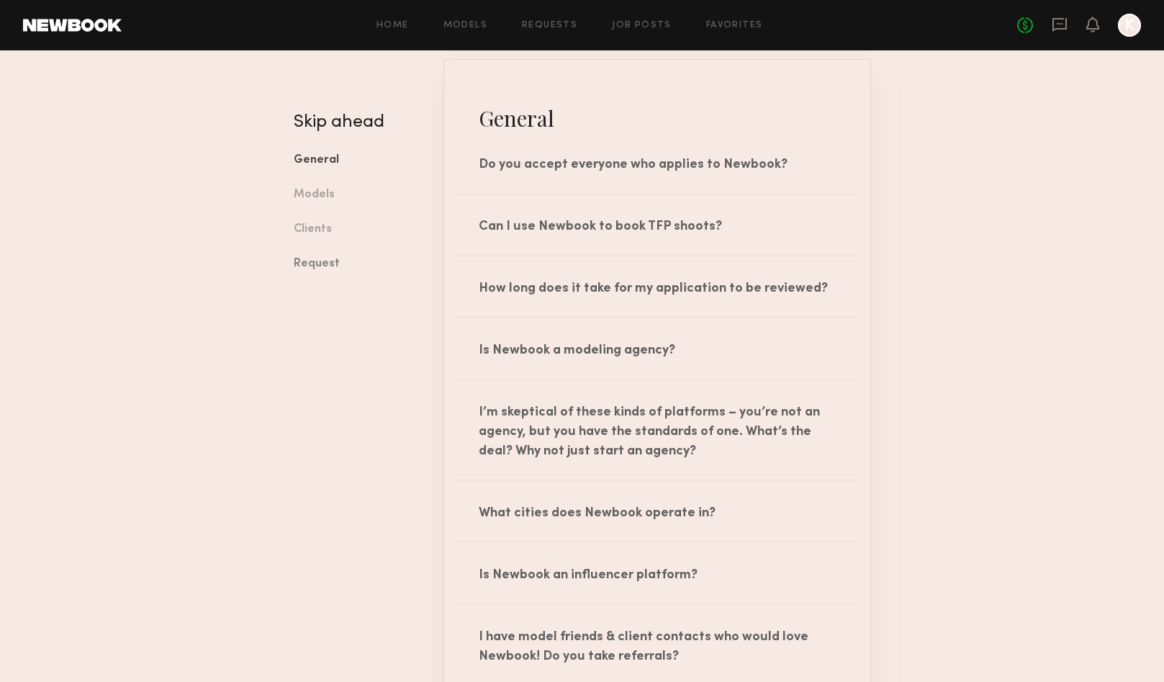
click at [331, 264] on link "Request" at bounding box center [358, 264] width 128 height 35
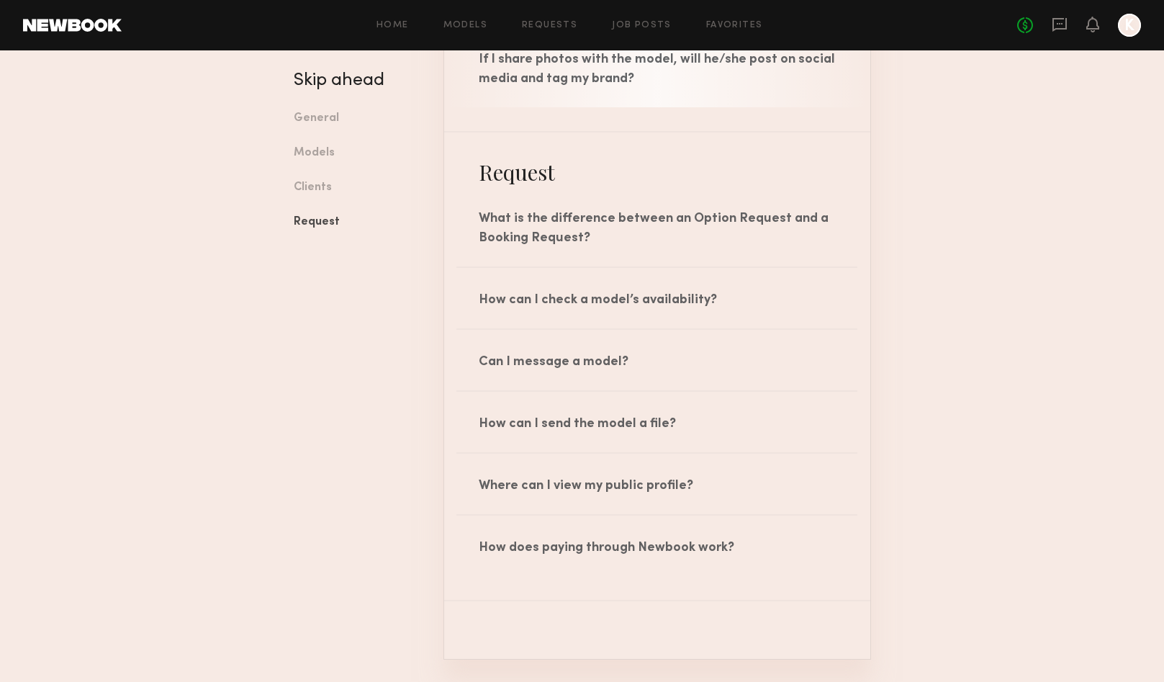
scroll to position [2128, 0]
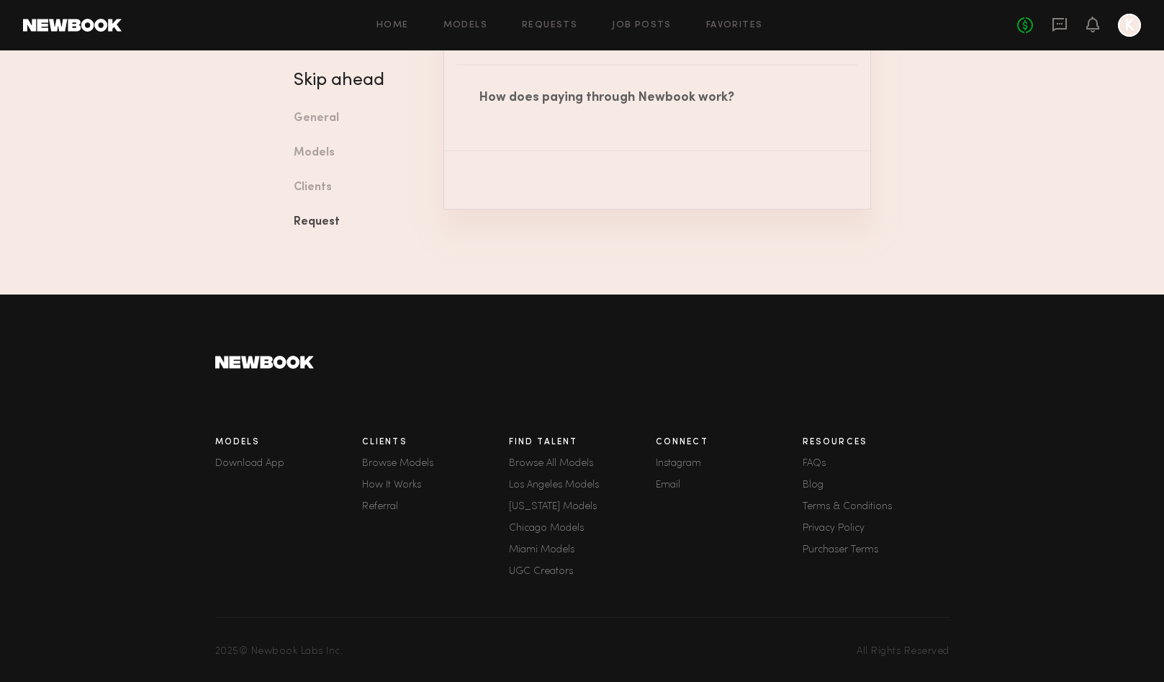
click at [673, 482] on link "Email" at bounding box center [729, 485] width 147 height 10
click at [1065, 24] on icon at bounding box center [1060, 25] width 14 height 14
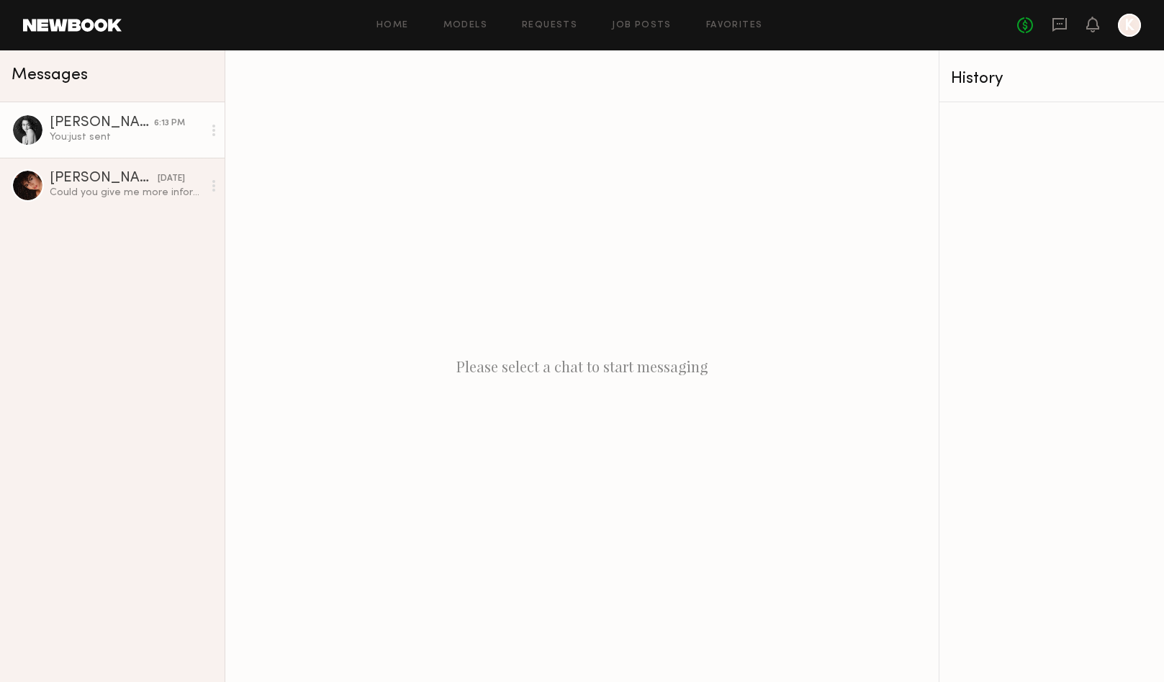
click at [162, 140] on div "You: just sent" at bounding box center [126, 137] width 153 height 14
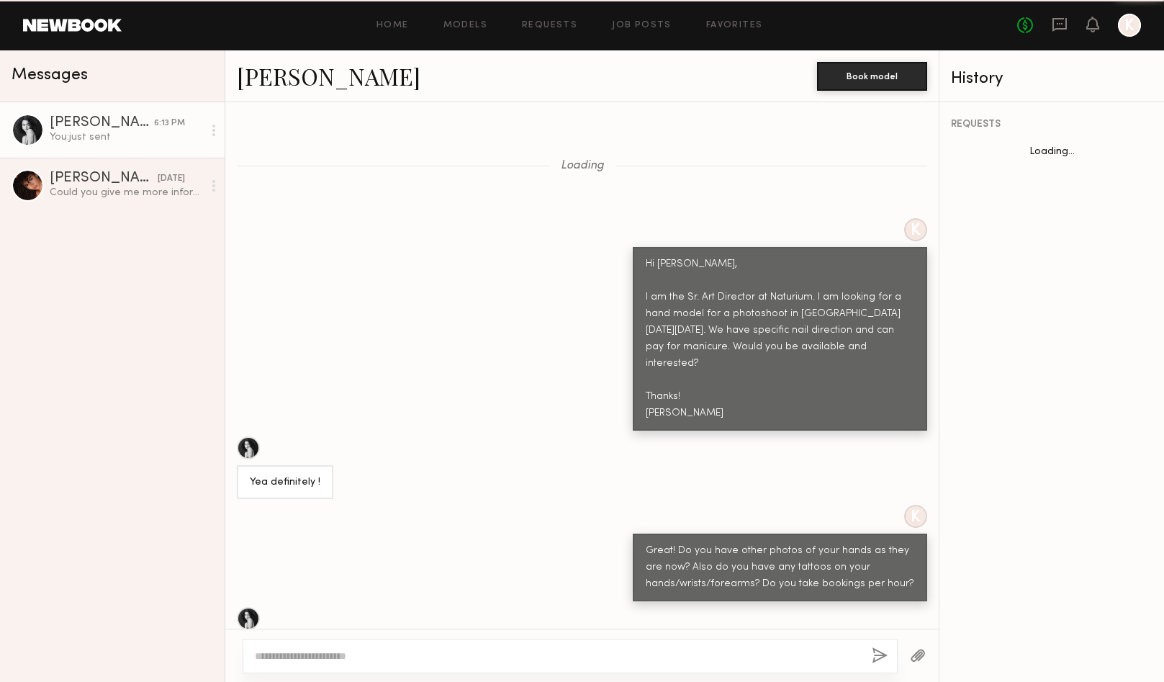
scroll to position [4769, 0]
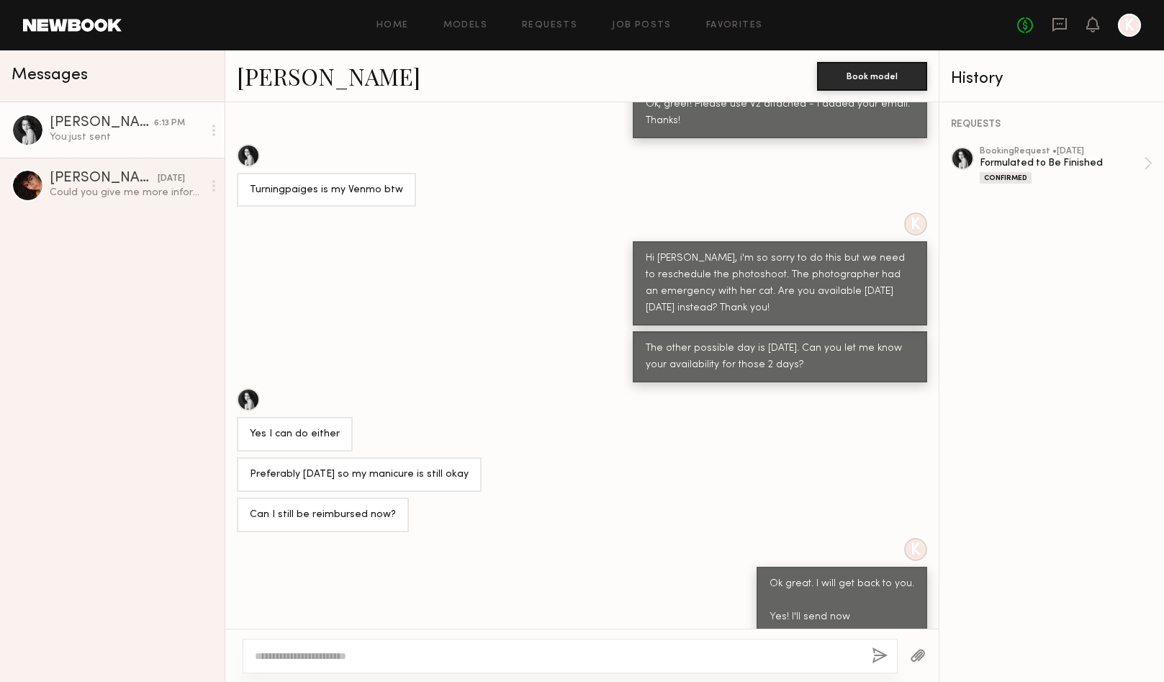
scroll to position [4646, 0]
